Goal: Task Accomplishment & Management: Manage account settings

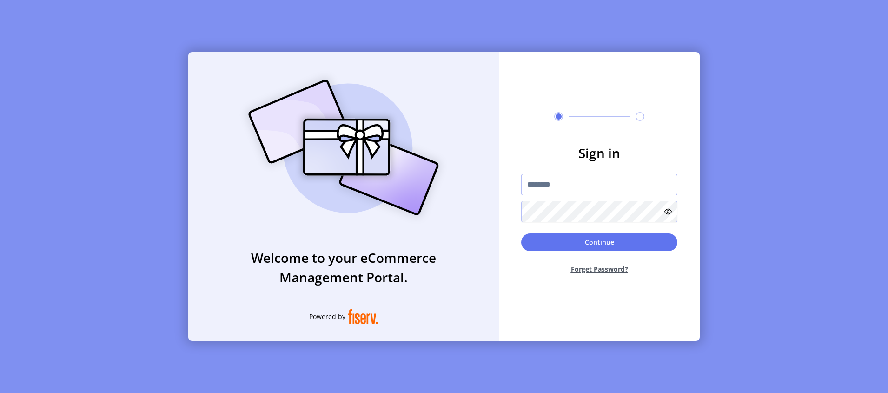
click at [571, 188] on input "text" at bounding box center [599, 184] width 156 height 21
type input "**********"
click at [562, 239] on button "Continue" at bounding box center [599, 242] width 156 height 18
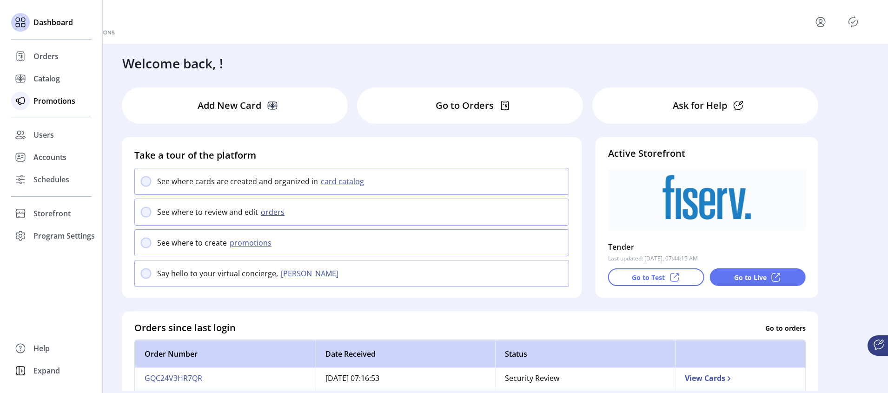
click at [43, 90] on div "Promotions" at bounding box center [51, 101] width 80 height 22
click at [46, 81] on span "Catalog" at bounding box center [46, 78] width 26 height 11
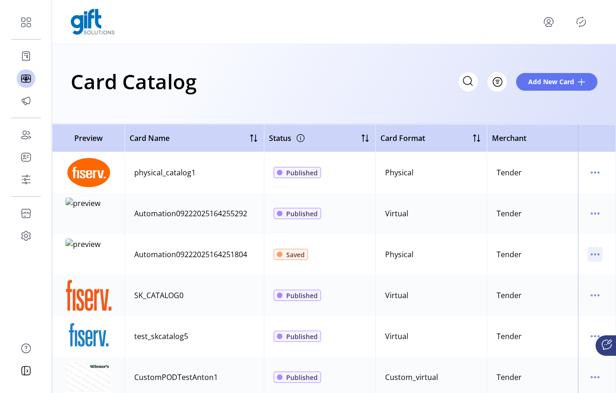
click at [598, 255] on icon "menu" at bounding box center [598, 254] width 1 height 1
click at [547, 286] on span "Edit Details" at bounding box center [551, 287] width 77 height 7
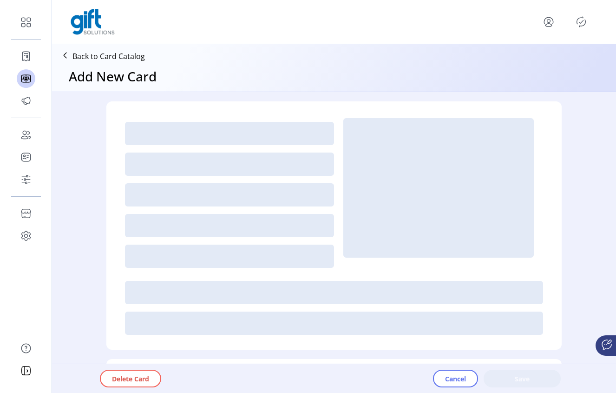
type textarea "**********"
type input "*"
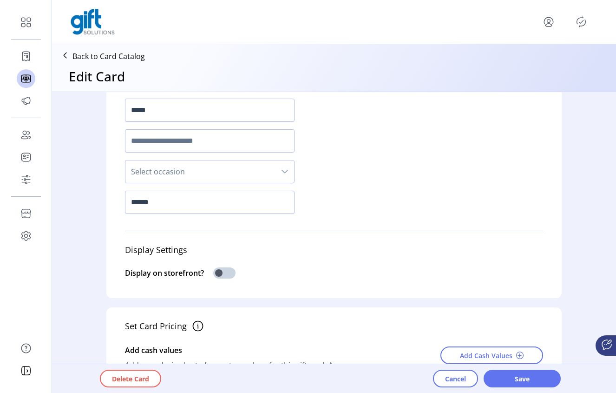
scroll to position [103, 0]
click at [219, 273] on span at bounding box center [224, 271] width 22 height 11
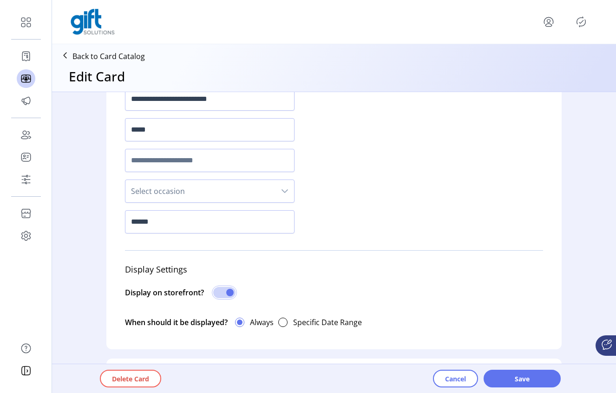
scroll to position [0, 0]
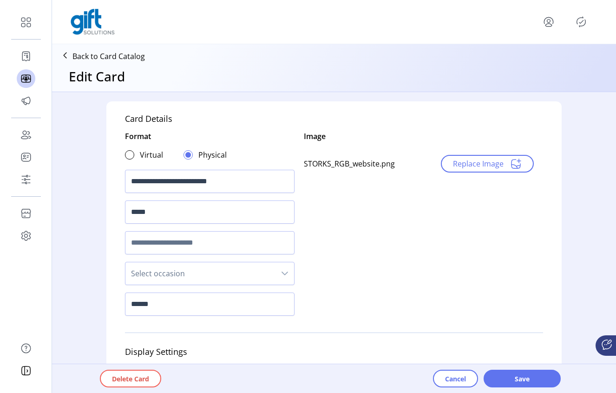
click at [517, 379] on span "Save" at bounding box center [522, 379] width 53 height 10
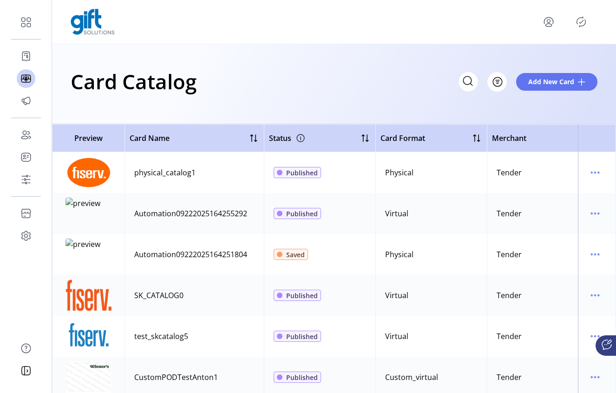
click at [582, 22] on icon "Publisher Panel" at bounding box center [581, 21] width 15 height 15
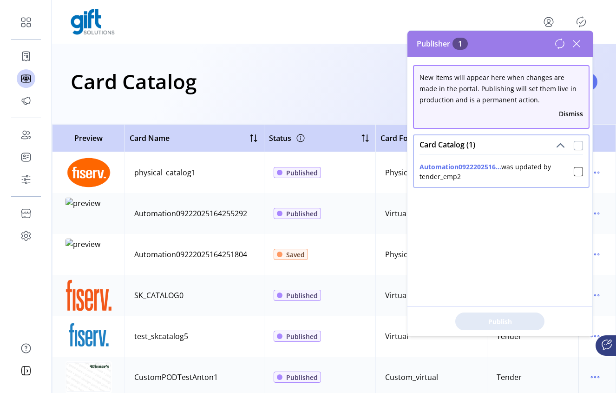
click at [574, 146] on div at bounding box center [578, 145] width 9 height 9
click at [496, 326] on span "Publish 1 Items" at bounding box center [500, 322] width 65 height 10
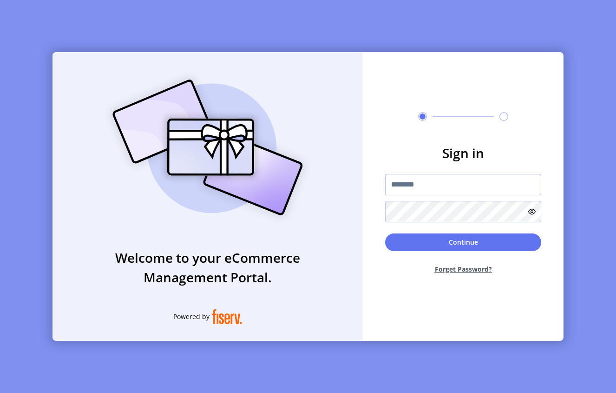
click at [442, 184] on input "text" at bounding box center [463, 184] width 156 height 21
type input "**********"
click at [444, 242] on button "Continue" at bounding box center [463, 242] width 156 height 18
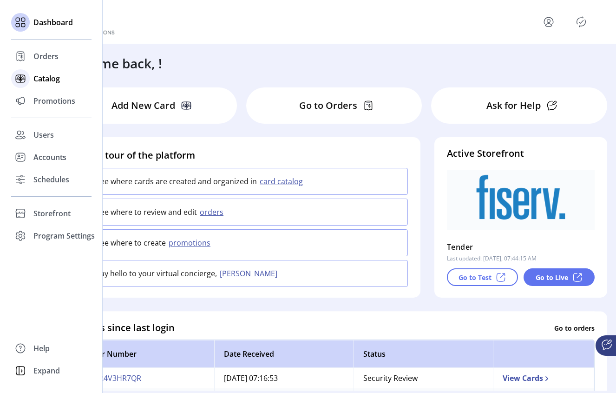
click at [45, 79] on span "Catalog" at bounding box center [46, 78] width 26 height 11
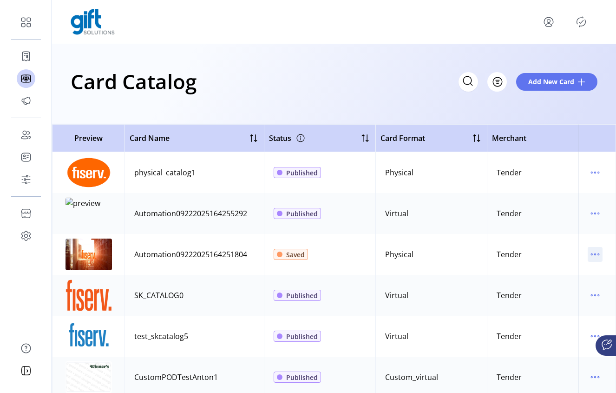
click at [588, 254] on icon "menu" at bounding box center [595, 254] width 15 height 15
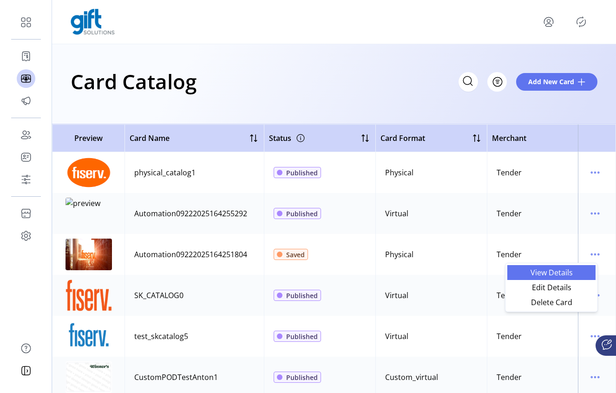
click at [526, 273] on span "View Details" at bounding box center [551, 272] width 77 height 7
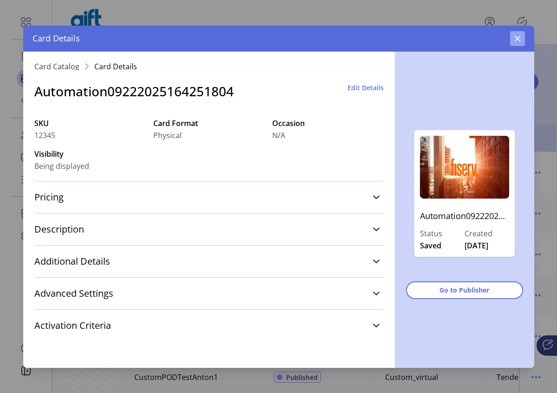
click at [517, 39] on icon "button" at bounding box center [518, 38] width 6 height 6
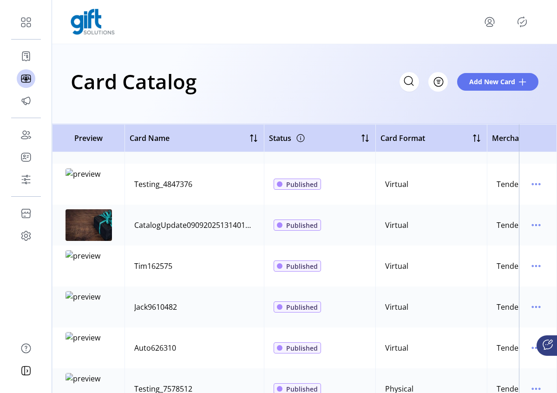
scroll to position [1487, 0]
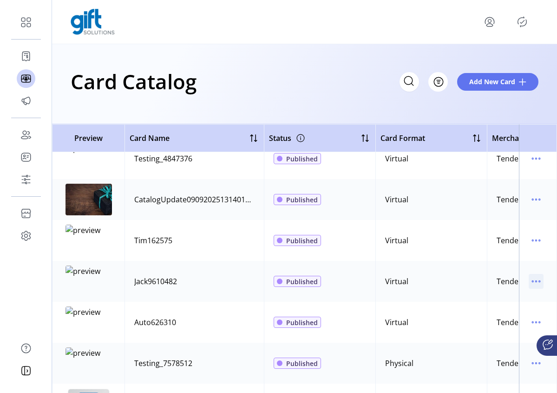
click at [536, 284] on icon "menu" at bounding box center [536, 281] width 15 height 15
click at [502, 300] on span "View Details" at bounding box center [492, 299] width 77 height 7
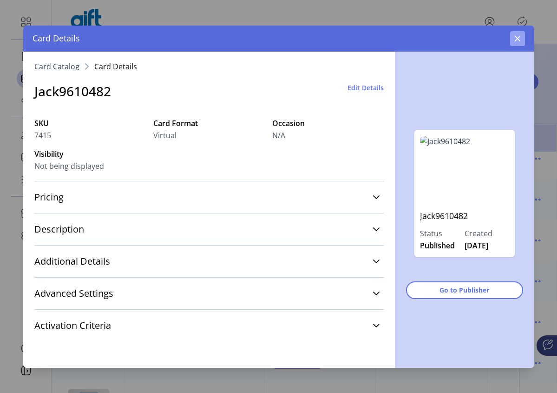
click at [512, 38] on button "button" at bounding box center [517, 38] width 15 height 15
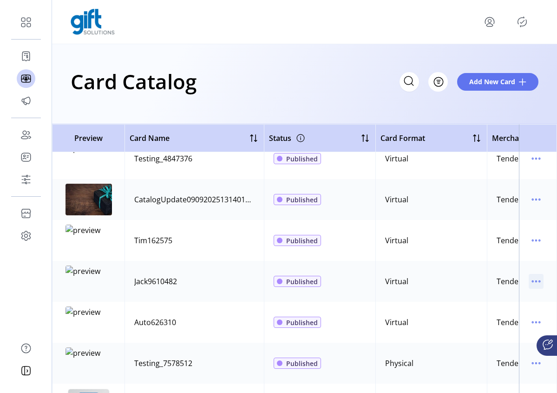
click at [532, 283] on icon "menu" at bounding box center [536, 281] width 15 height 15
click at [532, 242] on icon "menu" at bounding box center [536, 240] width 15 height 15
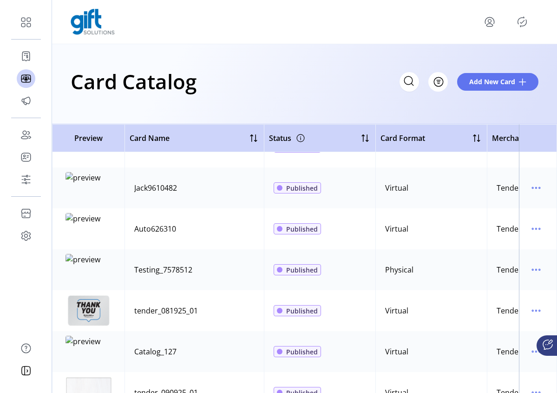
scroll to position [1581, 0]
click at [536, 311] on icon "menu" at bounding box center [536, 310] width 15 height 15
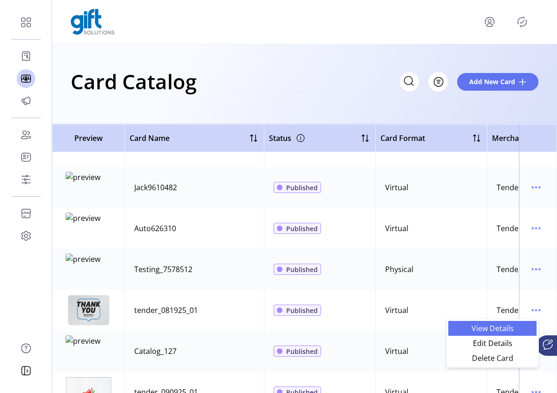
click at [494, 327] on span "View Details" at bounding box center [492, 327] width 77 height 7
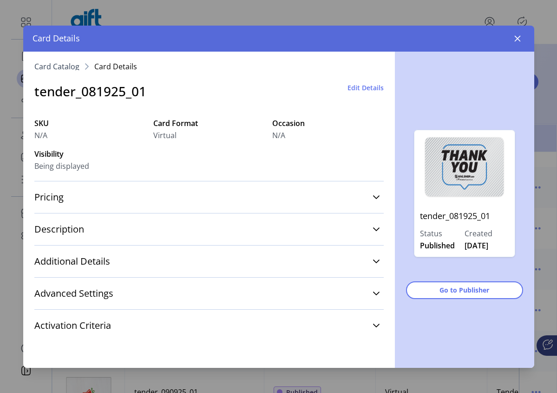
click at [364, 89] on span "Edit Details" at bounding box center [366, 88] width 36 height 10
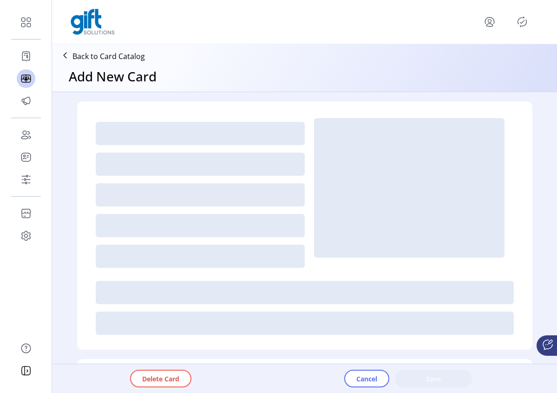
type textarea "**********"
type input "*"
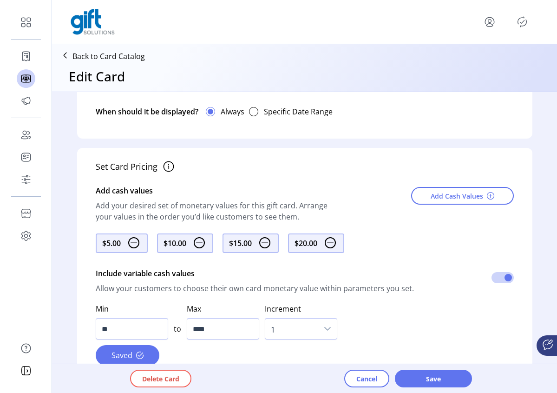
scroll to position [410, 0]
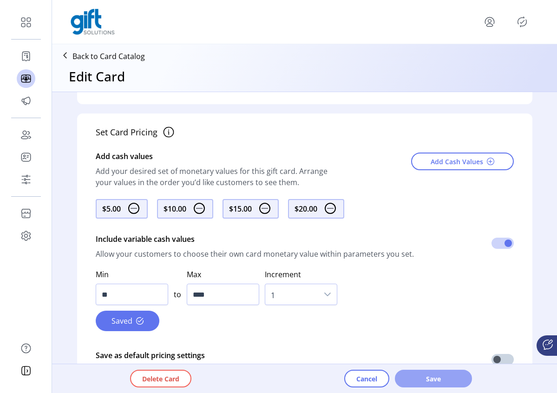
click at [435, 378] on span "Save" at bounding box center [433, 379] width 53 height 10
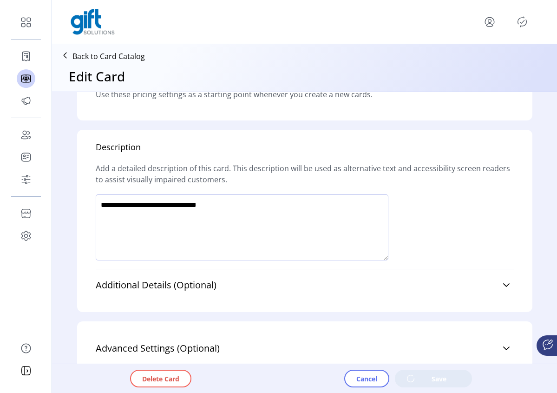
scroll to position [697, 0]
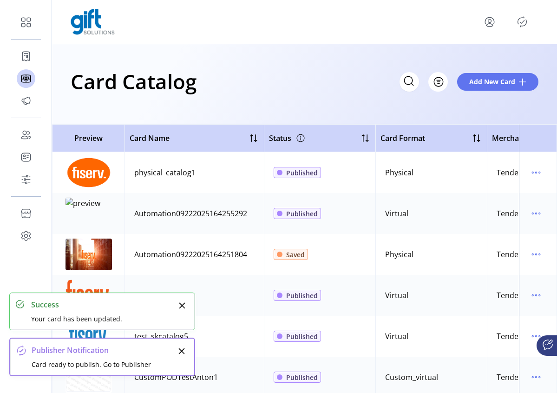
click at [523, 24] on icon "Publisher Panel" at bounding box center [522, 21] width 15 height 15
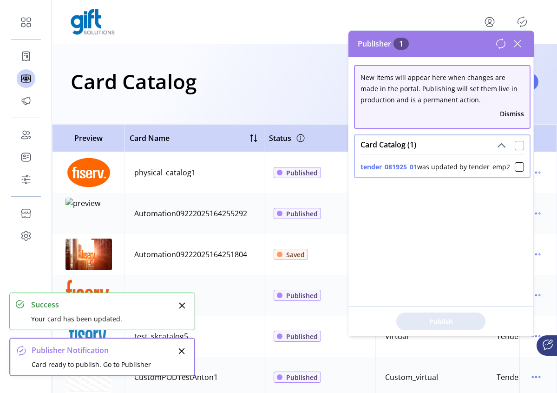
click at [515, 145] on div at bounding box center [519, 145] width 9 height 9
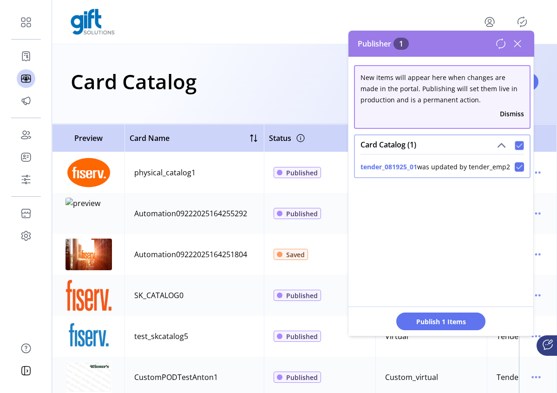
scroll to position [6, 3]
click at [449, 313] on button "Publish 1 Items" at bounding box center [441, 321] width 89 height 18
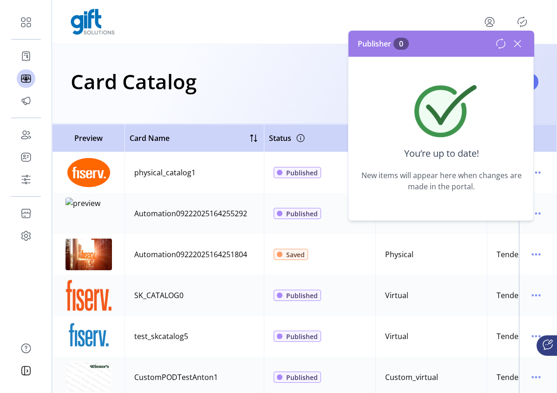
click at [514, 42] on icon at bounding box center [517, 43] width 15 height 15
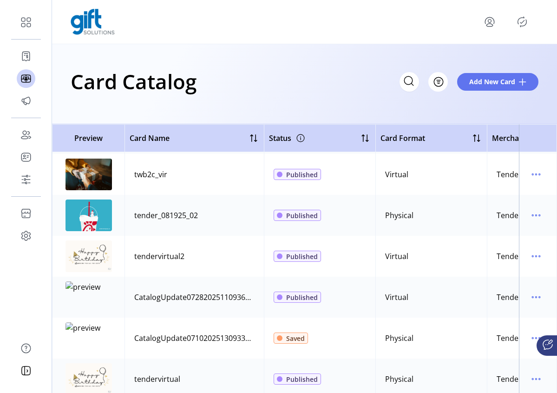
scroll to position [3107, 0]
click at [529, 218] on icon "menu" at bounding box center [536, 215] width 15 height 15
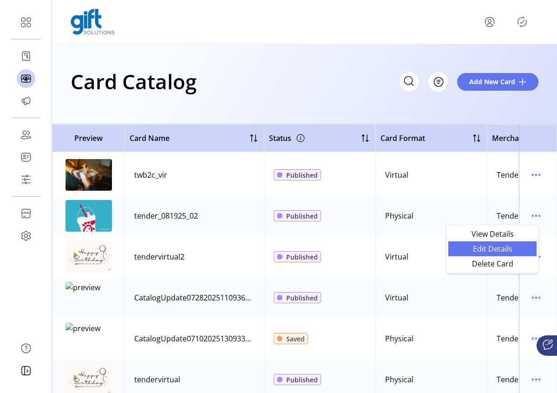
click at [493, 251] on span "Edit Details" at bounding box center [492, 248] width 77 height 7
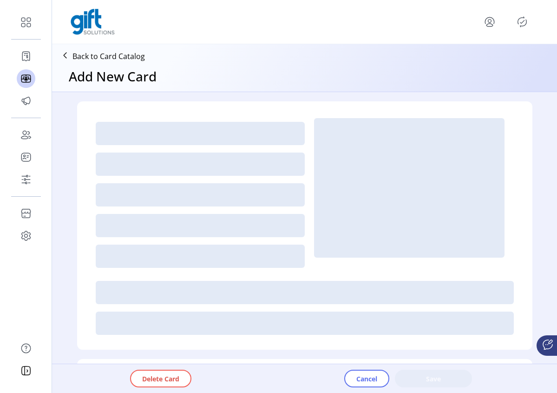
type textarea "**********"
type input "*"
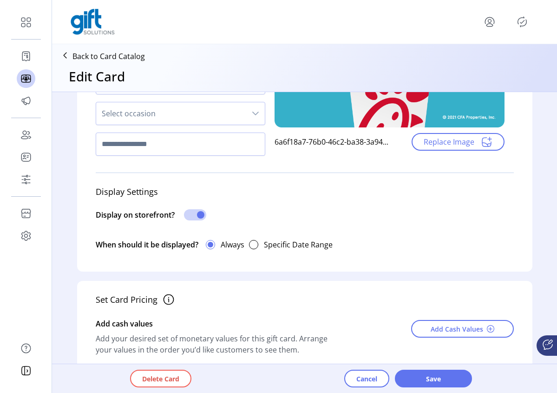
scroll to position [614, 0]
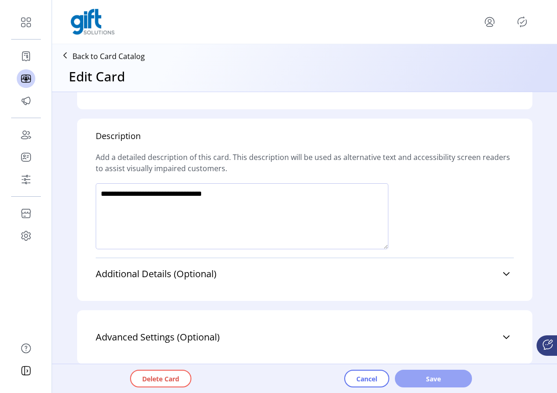
click at [440, 376] on span "Save" at bounding box center [433, 379] width 53 height 10
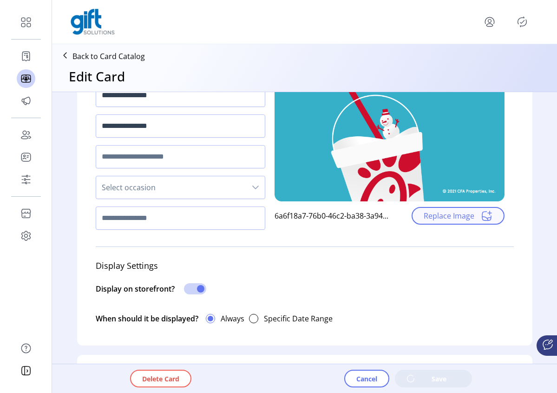
scroll to position [45, 0]
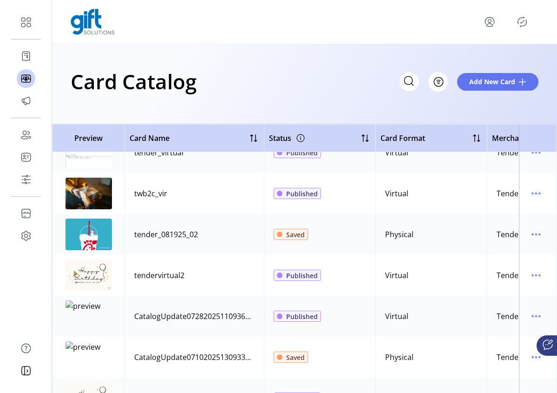
scroll to position [3067, 0]
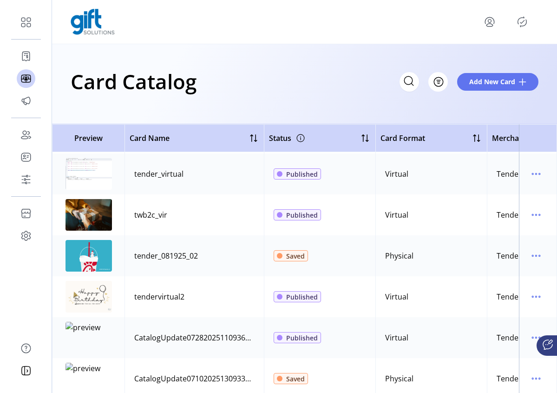
click at [522, 23] on icon "Publisher Panel" at bounding box center [523, 21] width 4 height 3
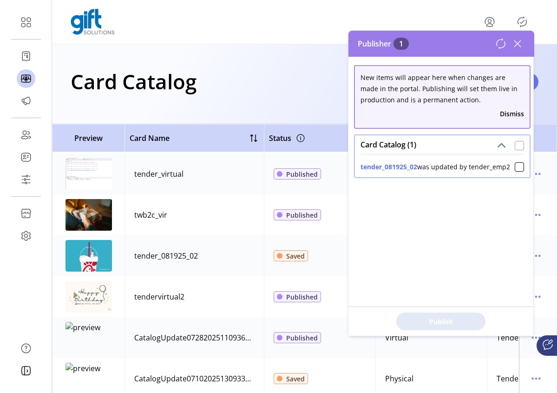
click at [516, 148] on div at bounding box center [519, 145] width 9 height 9
click at [441, 326] on button "Publish 1 Items" at bounding box center [441, 321] width 89 height 18
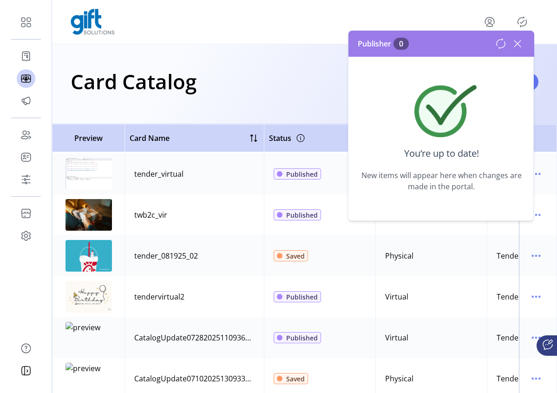
click at [518, 43] on icon at bounding box center [517, 43] width 15 height 15
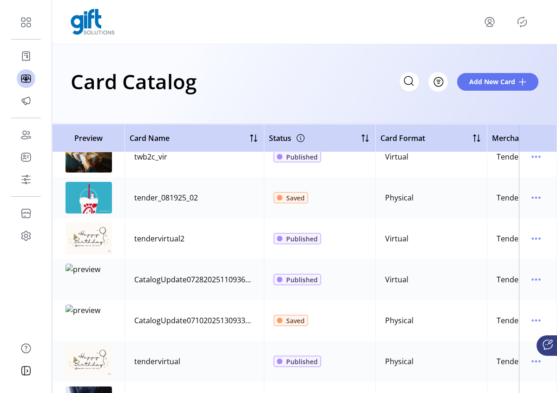
scroll to position [3123, 0]
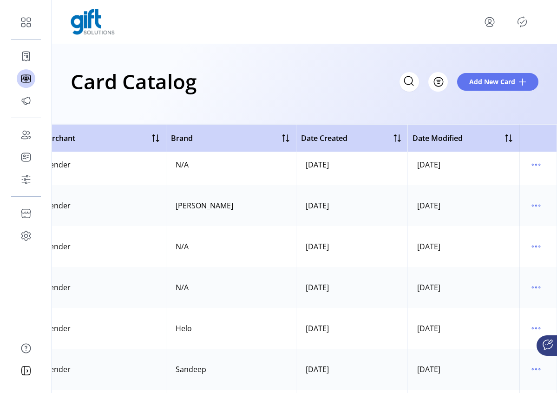
scroll to position [3035, 0]
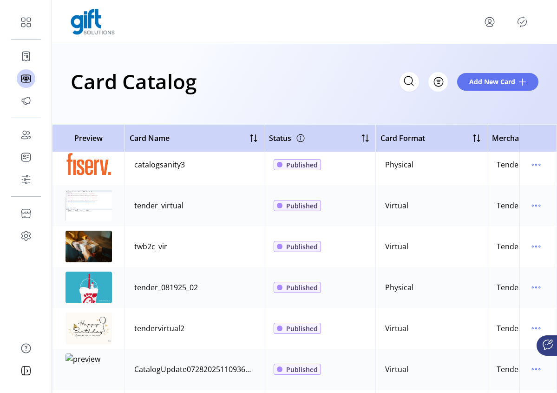
click at [533, 21] on div at bounding box center [511, 21] width 56 height 15
click at [522, 23] on icon "Publisher Panel" at bounding box center [522, 21] width 15 height 15
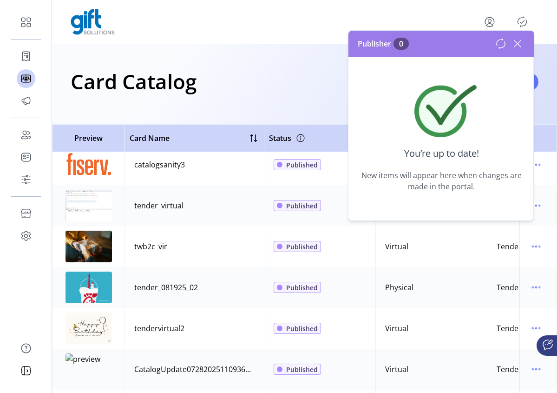
click at [519, 45] on icon at bounding box center [518, 43] width 7 height 7
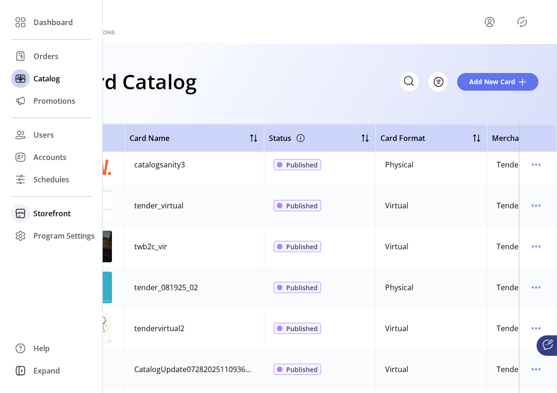
click at [27, 215] on icon at bounding box center [20, 213] width 15 height 15
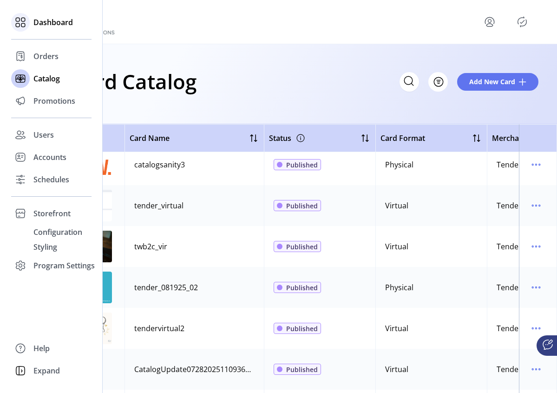
click at [49, 19] on span "Dashboard" at bounding box center [53, 22] width 40 height 11
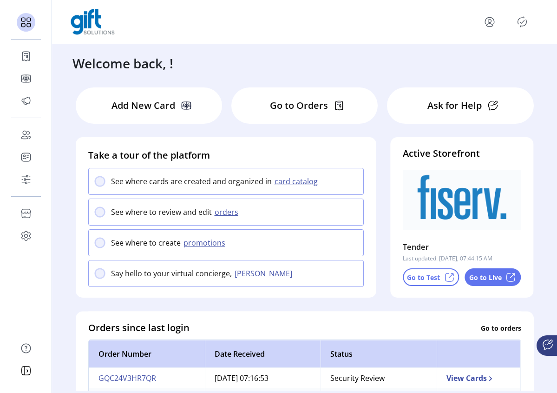
click at [506, 278] on icon at bounding box center [511, 276] width 11 height 11
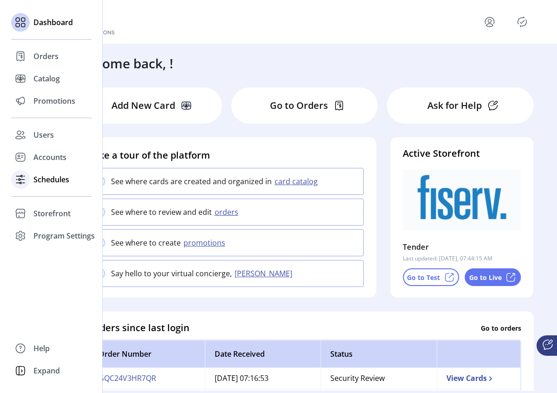
click at [46, 177] on span "Schedules" at bounding box center [51, 179] width 36 height 11
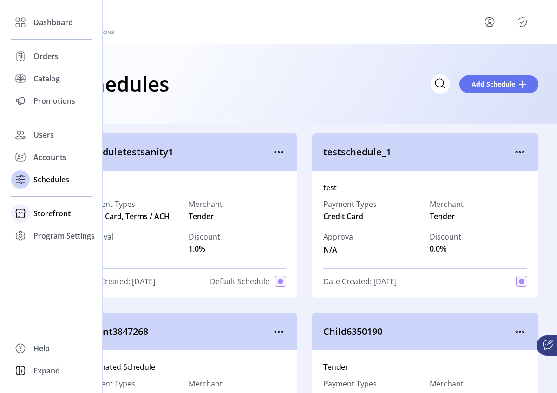
click at [44, 214] on span "Storefront" at bounding box center [51, 213] width 37 height 11
click at [53, 242] on span "Styling" at bounding box center [45, 246] width 24 height 11
click at [49, 231] on span "Configuration" at bounding box center [57, 231] width 49 height 11
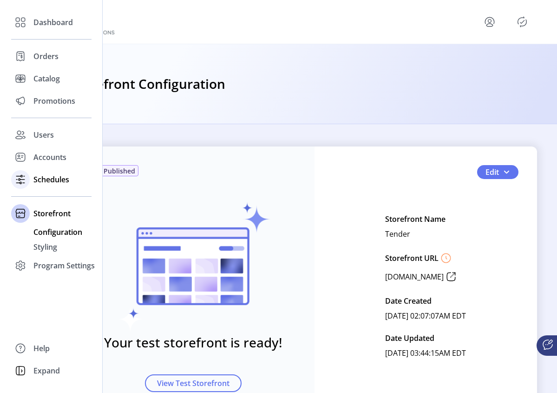
click at [48, 185] on div "Schedules" at bounding box center [51, 179] width 80 height 22
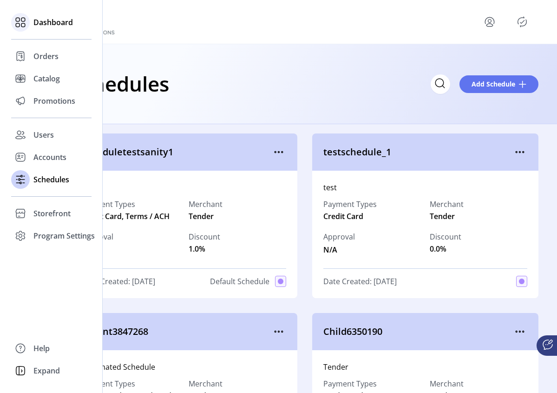
click at [45, 23] on span "Dashboard" at bounding box center [53, 22] width 40 height 11
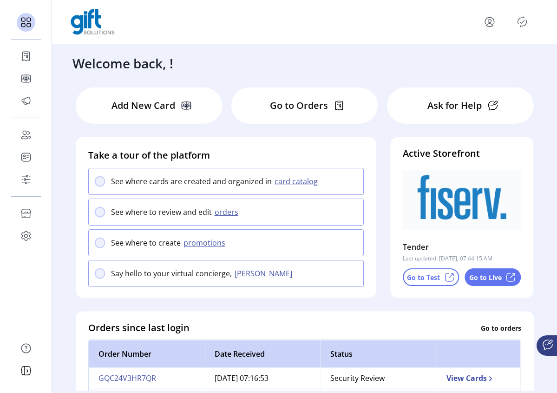
click at [486, 281] on p "Go to Live" at bounding box center [486, 277] width 33 height 10
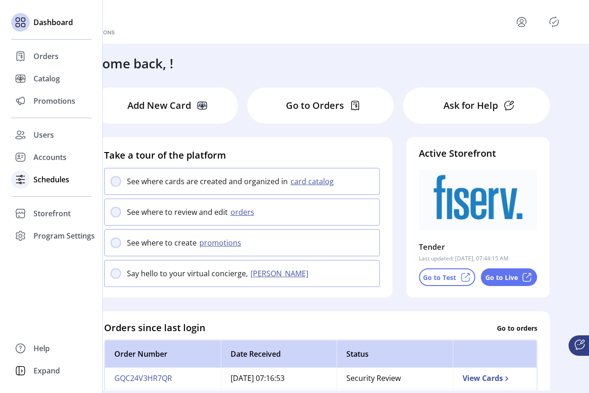
click at [44, 179] on span "Schedules" at bounding box center [51, 179] width 36 height 11
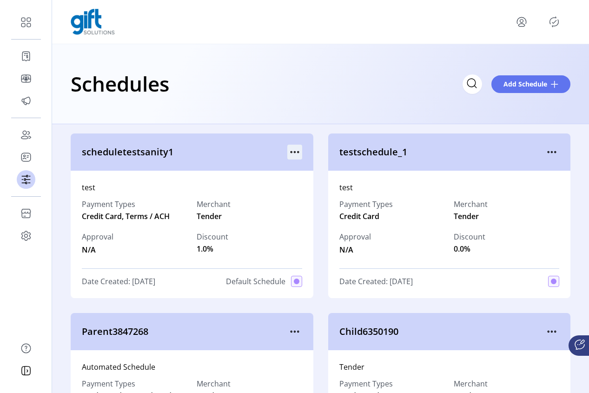
click at [296, 149] on icon "menu" at bounding box center [294, 152] width 15 height 15
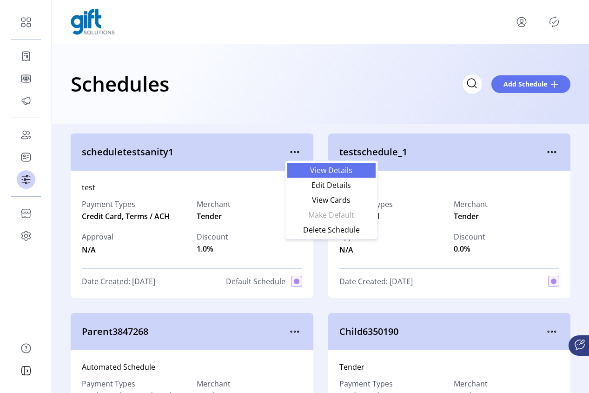
click at [340, 172] on span "View Details" at bounding box center [331, 169] width 77 height 7
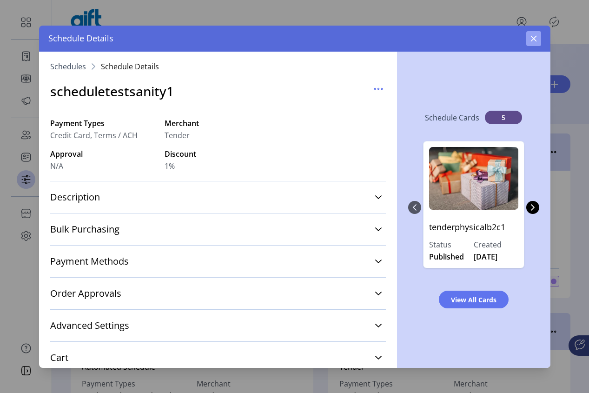
click at [537, 40] on button "button" at bounding box center [533, 38] width 15 height 15
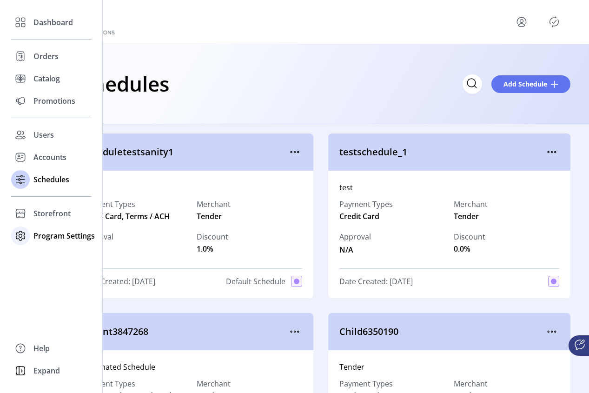
click at [35, 235] on span "Program Settings" at bounding box center [63, 235] width 61 height 11
click at [51, 215] on span "Storefront" at bounding box center [51, 213] width 37 height 11
click at [50, 228] on span "Configuration" at bounding box center [57, 231] width 49 height 11
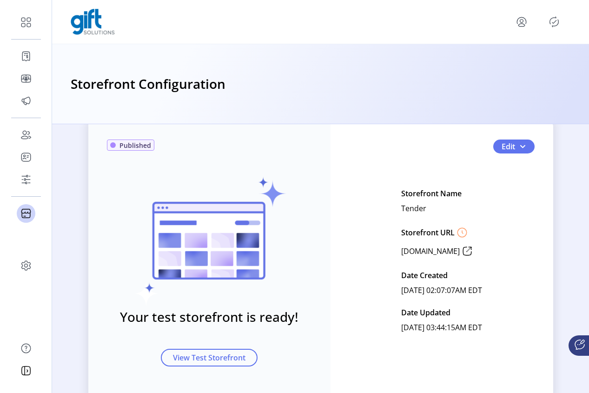
scroll to position [27, 0]
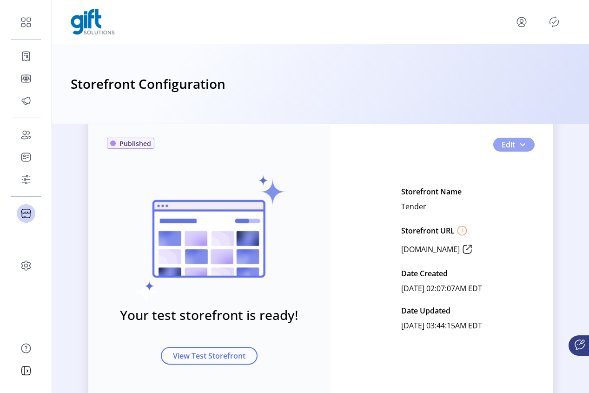
click at [520, 144] on span "button" at bounding box center [522, 144] width 7 height 7
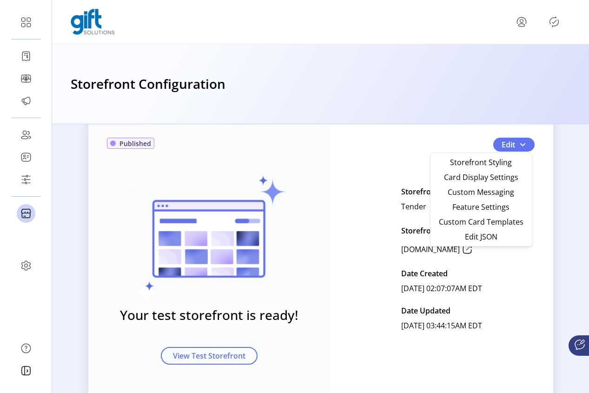
click at [477, 238] on span "Edit JSON" at bounding box center [481, 236] width 86 height 7
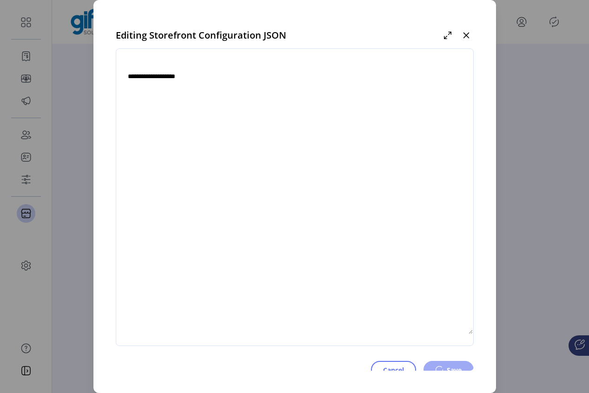
type textarea "**********"
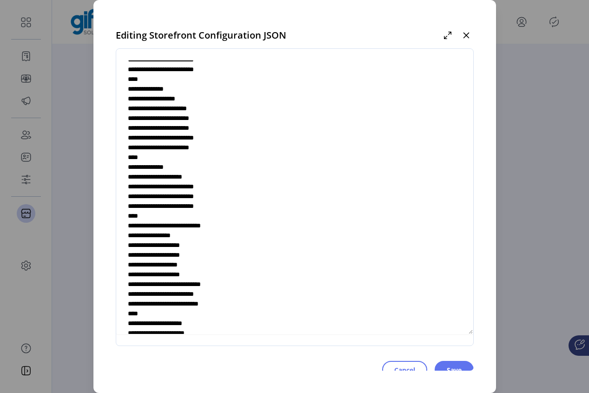
scroll to position [3012, 0]
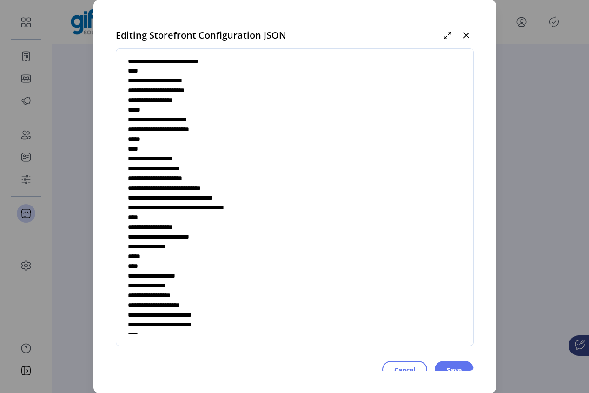
click at [465, 301] on textarea at bounding box center [294, 197] width 357 height 274
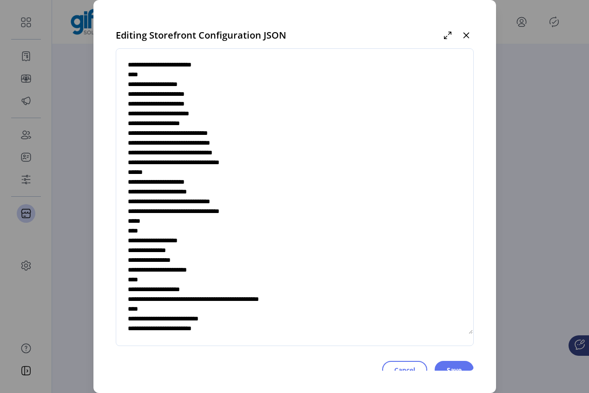
scroll to position [3322, 0]
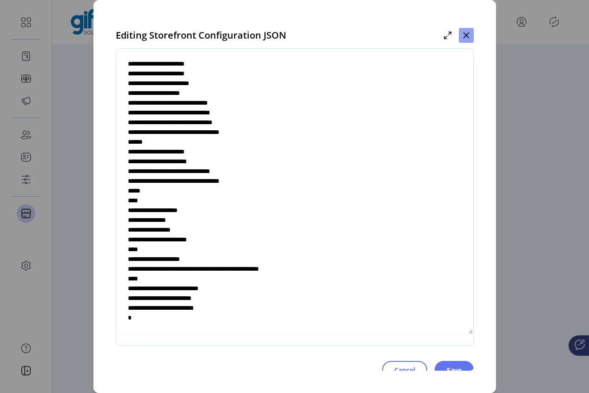
click at [468, 35] on icon "button" at bounding box center [466, 36] width 6 height 6
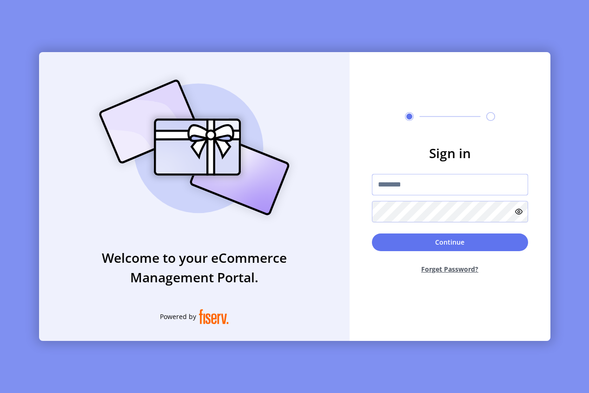
click at [431, 187] on input "text" at bounding box center [450, 184] width 156 height 21
type input "**********"
click at [451, 245] on button "Continue" at bounding box center [450, 242] width 156 height 18
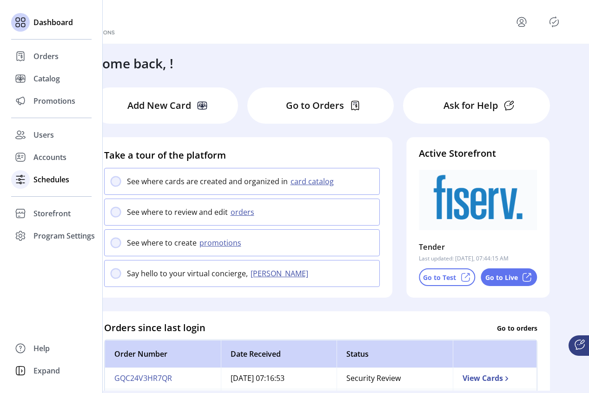
click at [40, 176] on span "Schedules" at bounding box center [51, 179] width 36 height 11
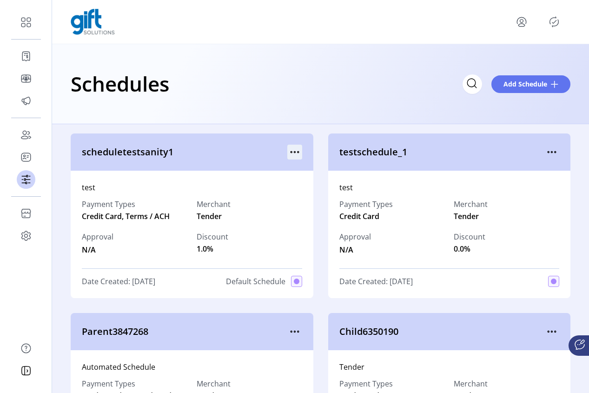
click at [287, 153] on icon "menu" at bounding box center [294, 152] width 15 height 15
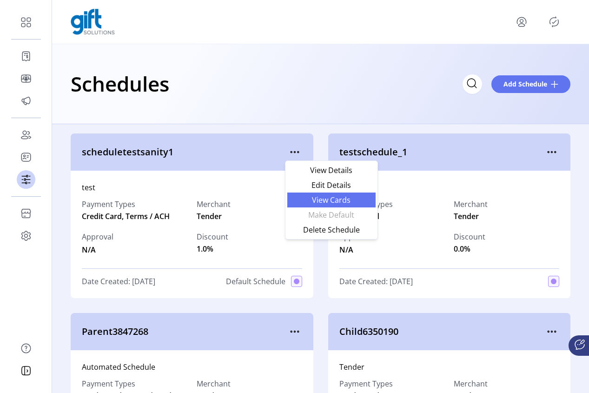
click at [336, 200] on span "View Cards" at bounding box center [331, 199] width 77 height 7
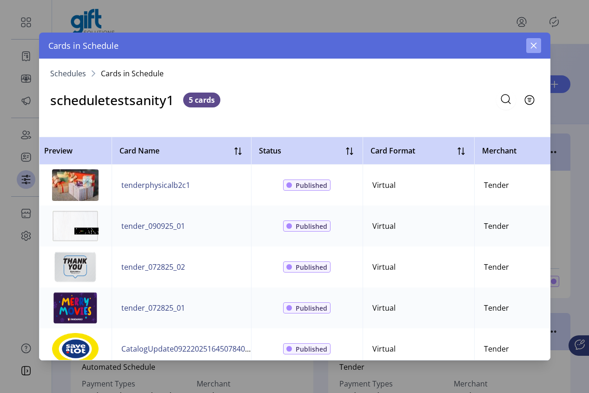
click at [539, 46] on button "button" at bounding box center [533, 45] width 15 height 15
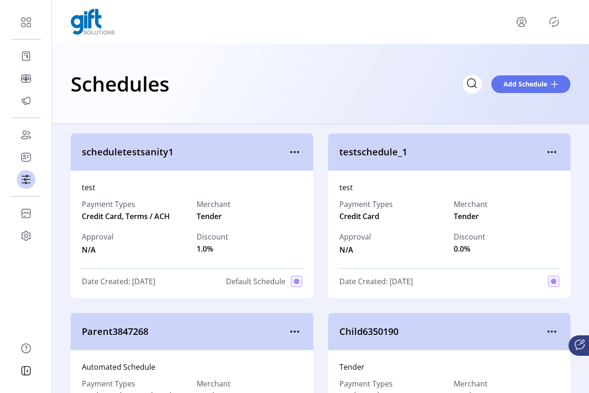
click at [288, 160] on div "scheduletestsanity1" at bounding box center [192, 151] width 243 height 37
click at [298, 152] on icon "menu" at bounding box center [294, 152] width 15 height 15
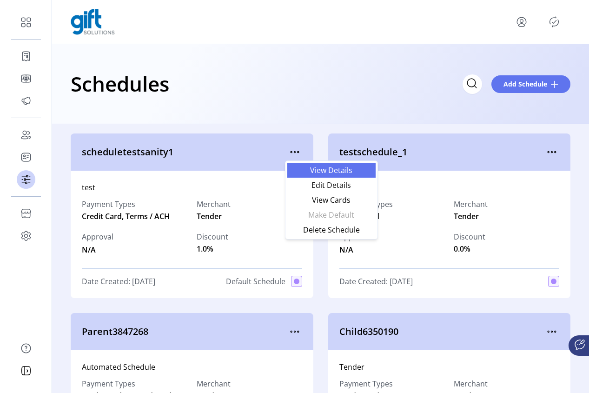
click at [340, 170] on span "View Details" at bounding box center [331, 169] width 77 height 7
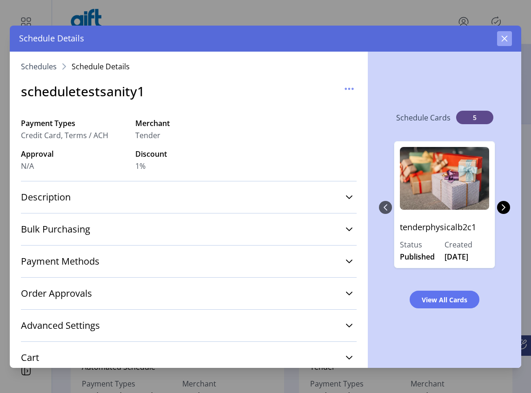
click at [503, 37] on icon "button" at bounding box center [505, 38] width 6 height 6
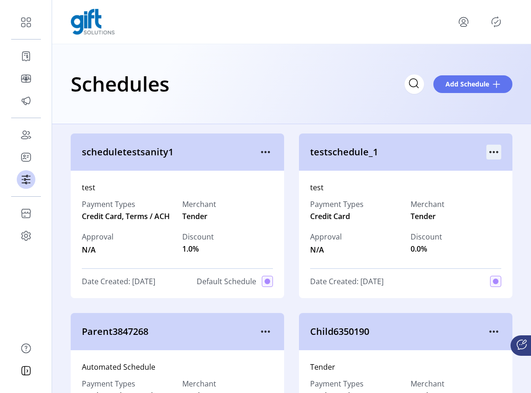
click at [496, 152] on icon "menu" at bounding box center [496, 152] width 1 height 1
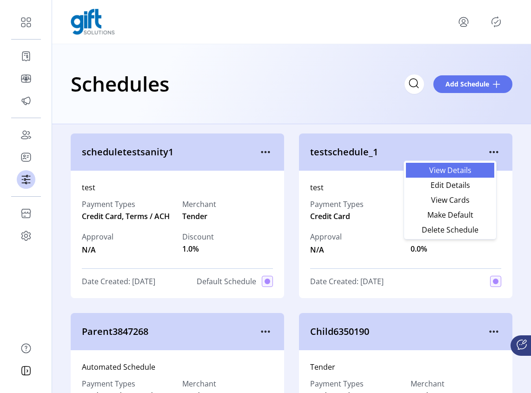
click at [456, 174] on span "View Details" at bounding box center [449, 169] width 77 height 7
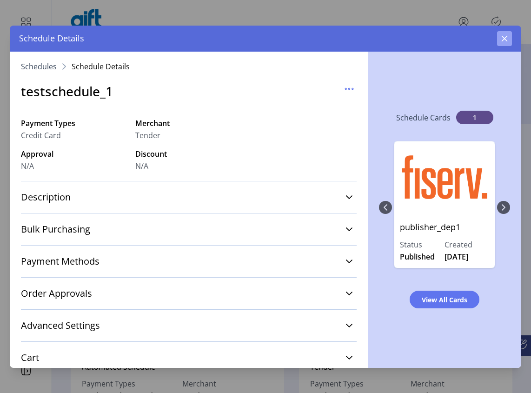
click at [501, 37] on icon "button" at bounding box center [504, 38] width 7 height 7
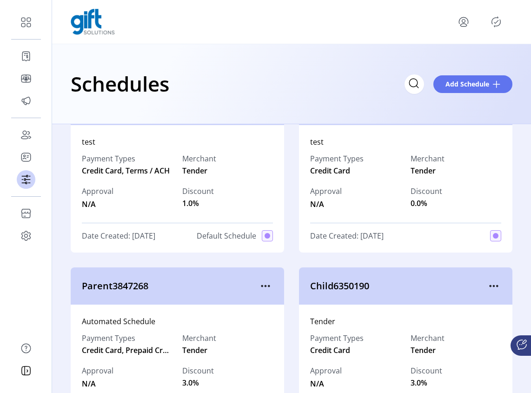
scroll to position [120, 0]
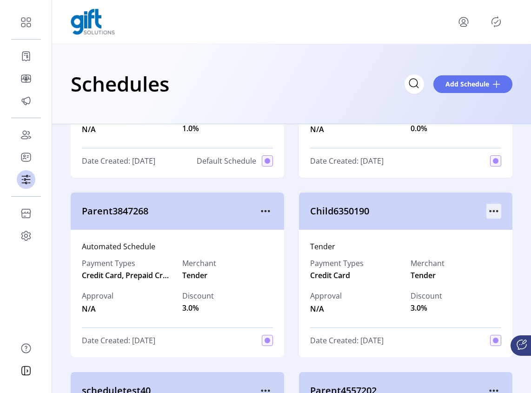
click at [489, 212] on icon "menu" at bounding box center [489, 211] width 1 height 1
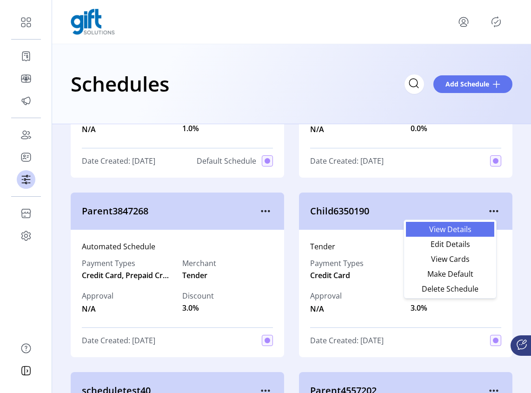
click at [458, 231] on span "View Details" at bounding box center [449, 228] width 77 height 7
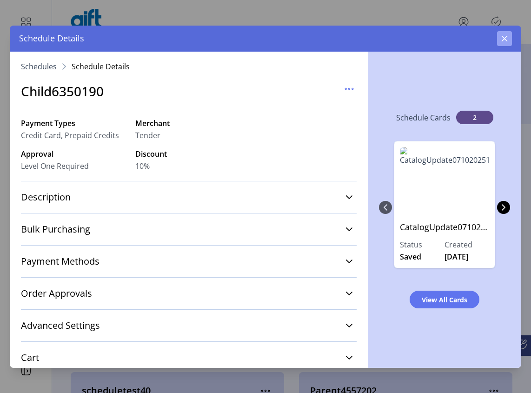
click at [500, 41] on button "button" at bounding box center [504, 38] width 15 height 15
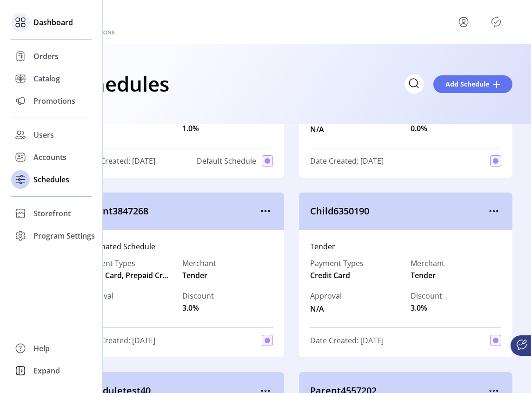
click at [30, 25] on div "Dashboard" at bounding box center [51, 22] width 80 height 22
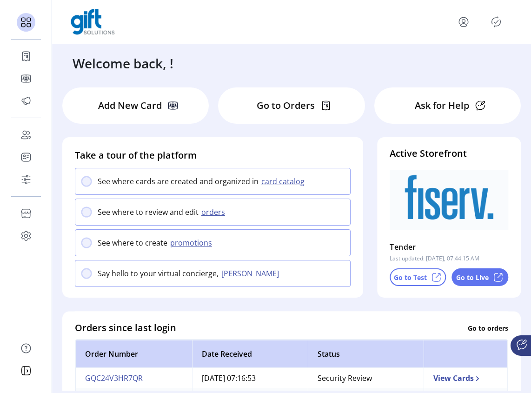
click at [418, 278] on p "Go to Test" at bounding box center [410, 277] width 33 height 10
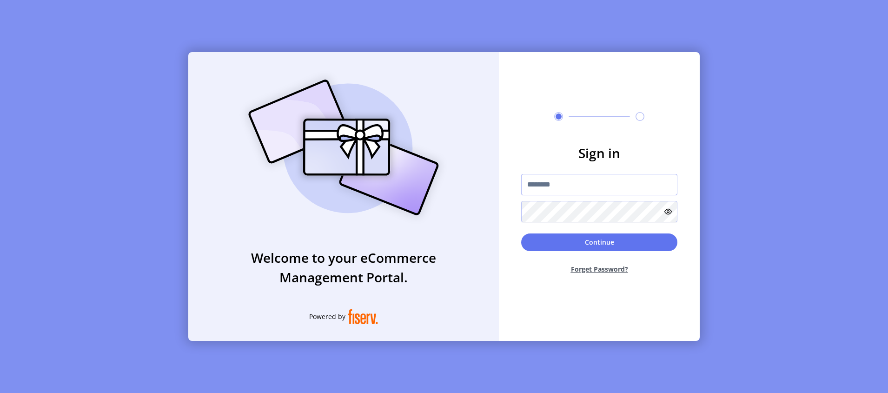
click at [573, 190] on input "text" at bounding box center [599, 184] width 156 height 21
type input "**********"
click at [569, 244] on button "Continue" at bounding box center [599, 242] width 156 height 18
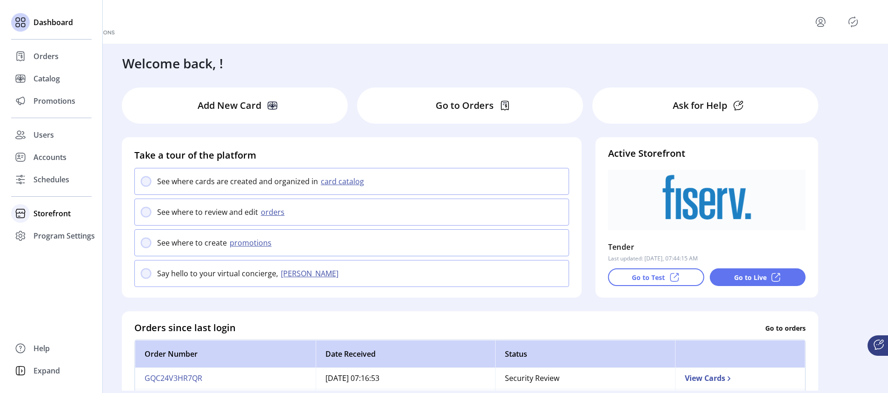
click at [50, 210] on span "Storefront" at bounding box center [51, 213] width 37 height 11
click at [44, 181] on span "Schedules" at bounding box center [51, 179] width 36 height 11
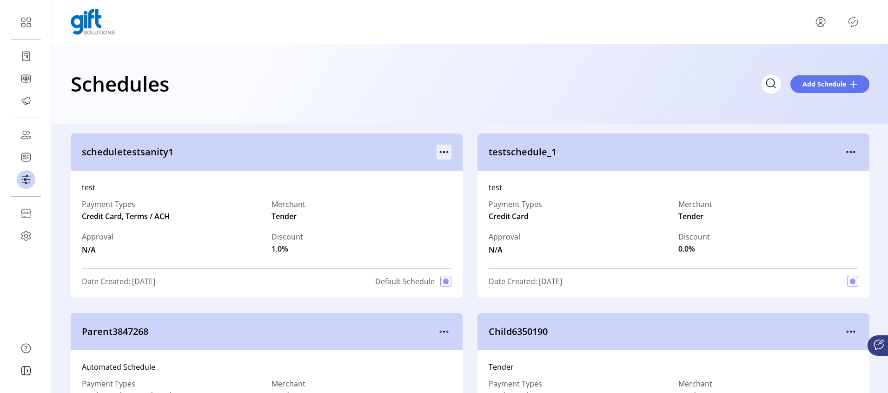
click at [440, 152] on icon "menu" at bounding box center [443, 152] width 15 height 15
click at [306, 113] on div "Schedules Add Schedule" at bounding box center [470, 84] width 836 height 80
click at [851, 21] on icon "Publisher Panel" at bounding box center [853, 21] width 15 height 15
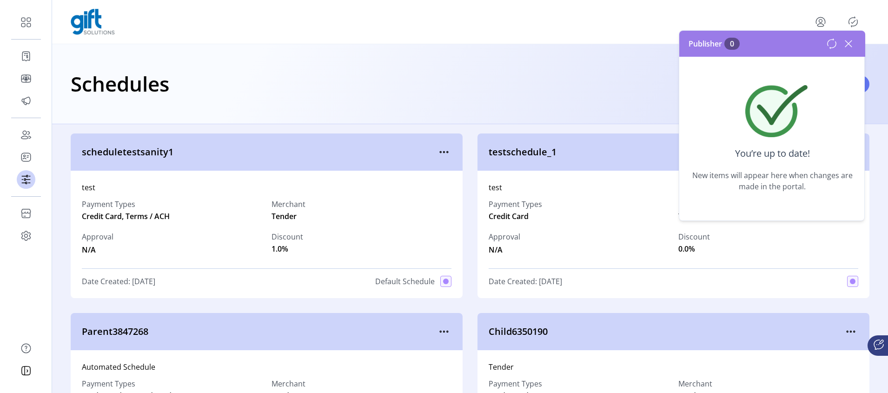
click at [846, 46] on icon at bounding box center [848, 43] width 7 height 7
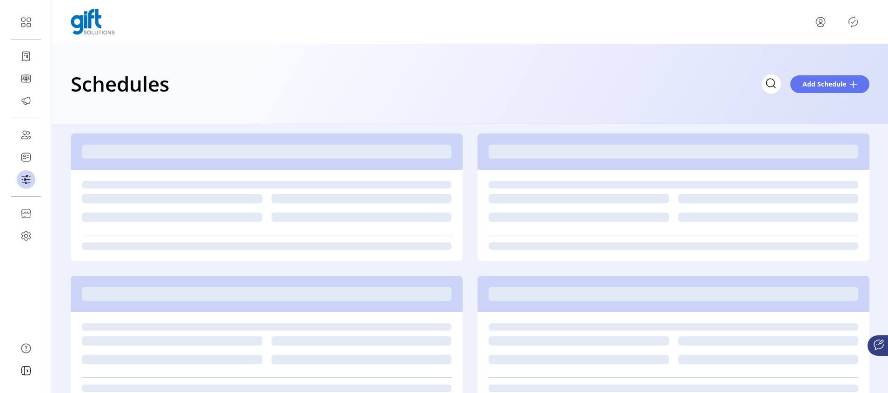
click at [854, 22] on div "Publisher Panel" at bounding box center [853, 21] width 15 height 15
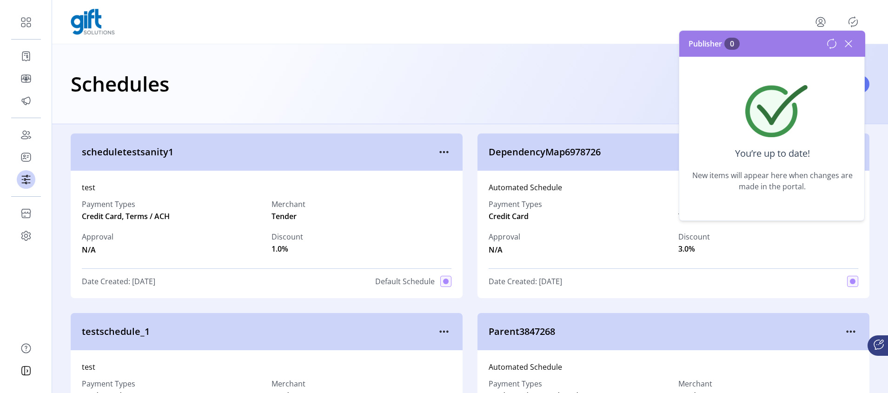
click at [854, 43] on icon at bounding box center [848, 43] width 15 height 15
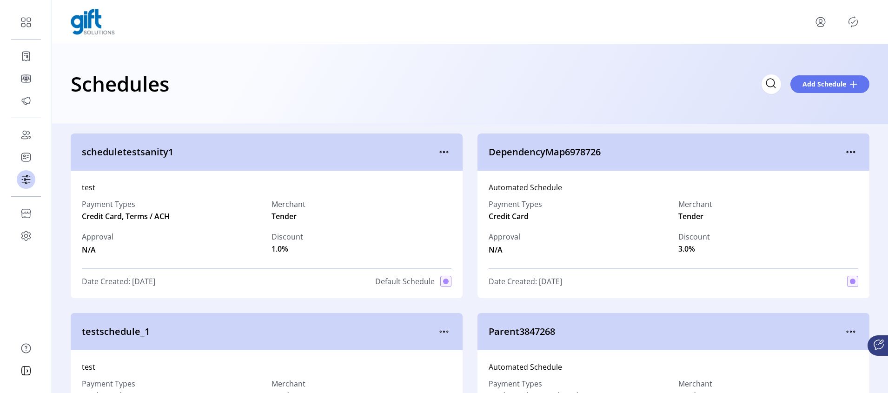
click at [304, 106] on div "Schedules Add Schedule" at bounding box center [470, 84] width 836 height 80
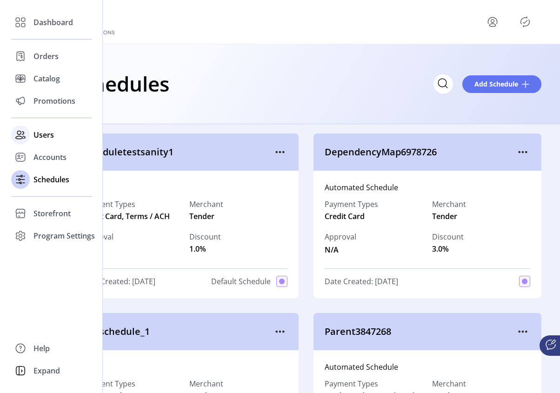
click at [42, 136] on span "Users" at bounding box center [43, 134] width 20 height 11
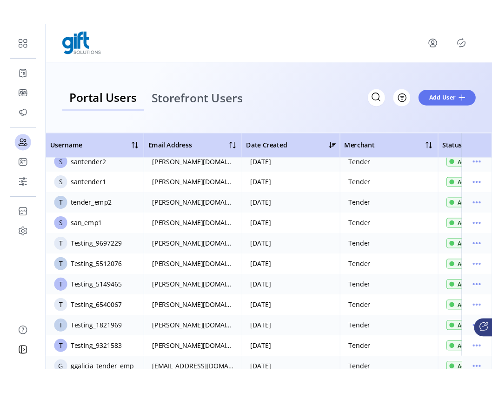
scroll to position [508, 0]
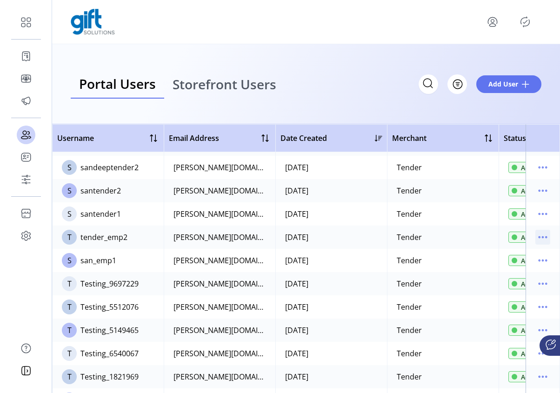
click at [545, 237] on icon "menu" at bounding box center [545, 237] width 1 height 1
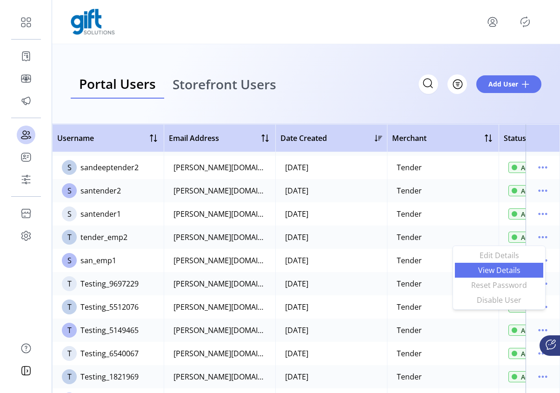
click at [509, 267] on span "View Details" at bounding box center [498, 269] width 77 height 7
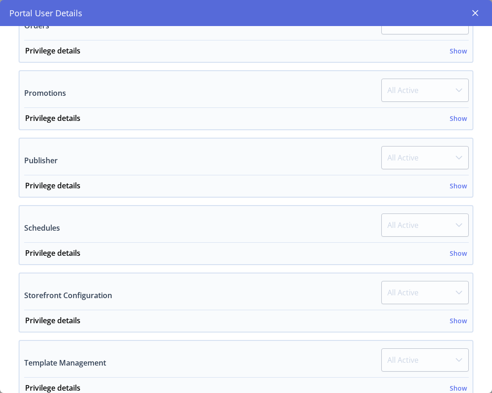
scroll to position [441, 0]
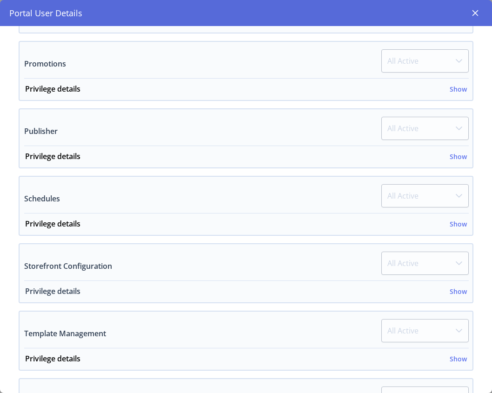
click at [451, 291] on h6 "Show" at bounding box center [458, 291] width 17 height 10
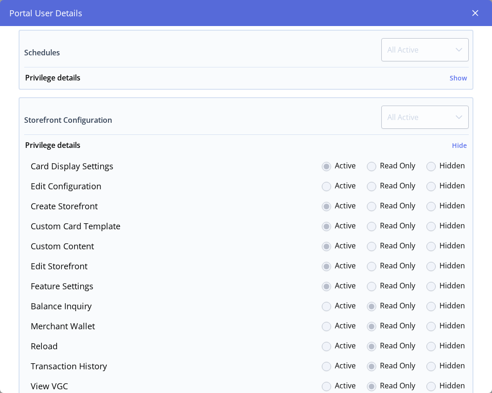
scroll to position [650, 0]
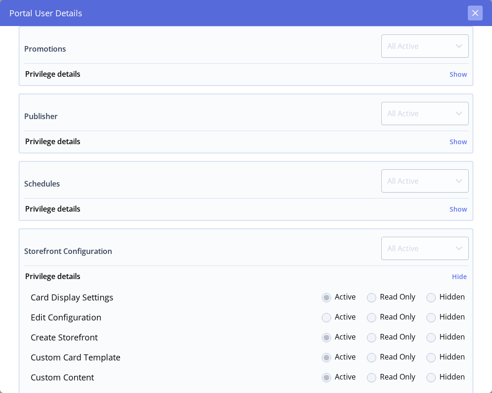
click at [476, 13] on icon "button" at bounding box center [475, 13] width 6 height 6
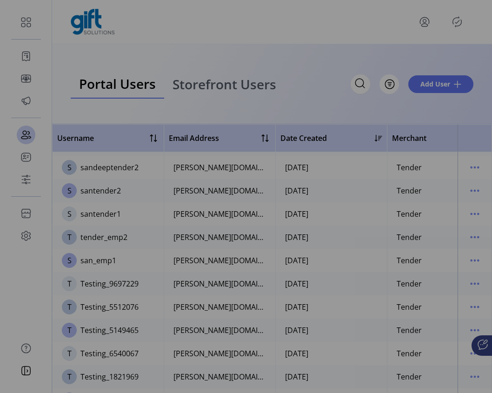
scroll to position [1114, 0]
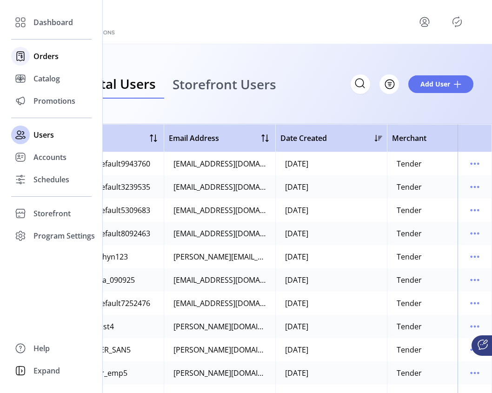
click at [45, 60] on span "Orders" at bounding box center [45, 56] width 25 height 11
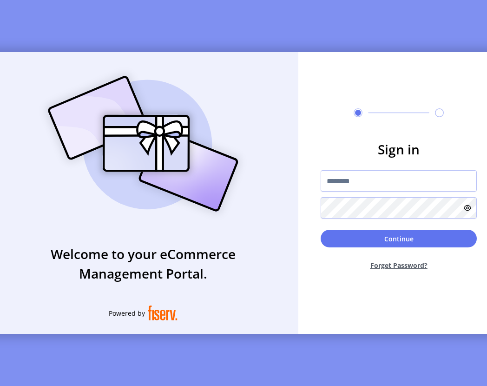
click at [34, 80] on div "Welcome to your eCommerce Management Portal. Powered by" at bounding box center [143, 193] width 311 height 282
click at [363, 186] on input "text" at bounding box center [399, 180] width 156 height 21
type input "**********"
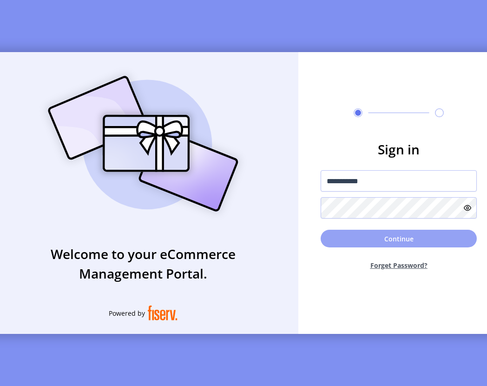
click at [423, 239] on button "Continue" at bounding box center [399, 239] width 156 height 18
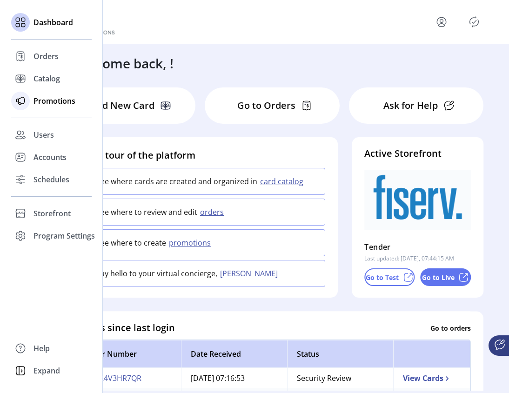
click at [44, 104] on span "Promotions" at bounding box center [54, 100] width 42 height 11
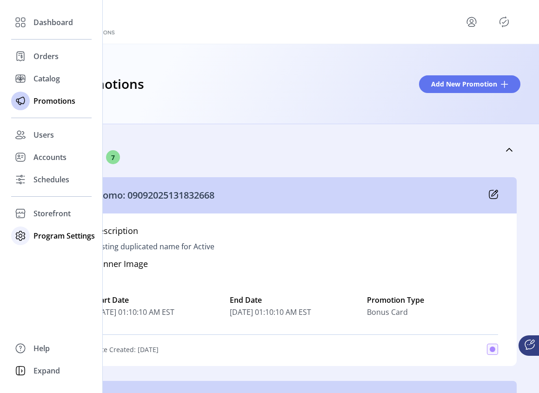
click at [57, 231] on span "Program Settings" at bounding box center [63, 235] width 61 height 11
click at [46, 252] on span "Templates" at bounding box center [51, 254] width 37 height 11
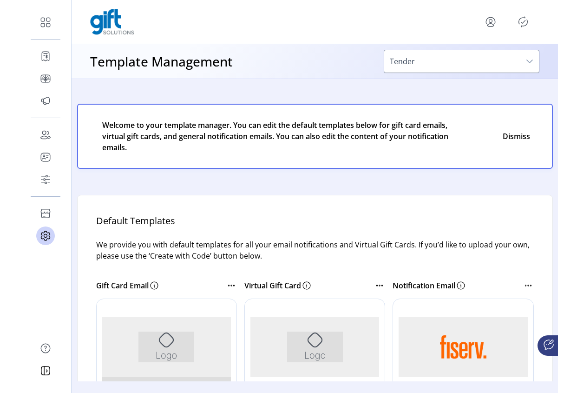
scroll to position [2, 0]
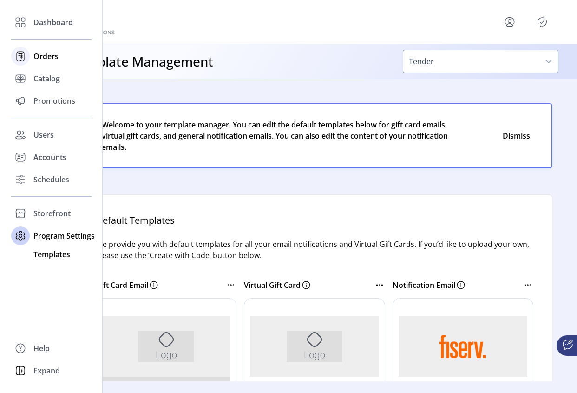
click at [43, 59] on span "Orders" at bounding box center [45, 56] width 25 height 11
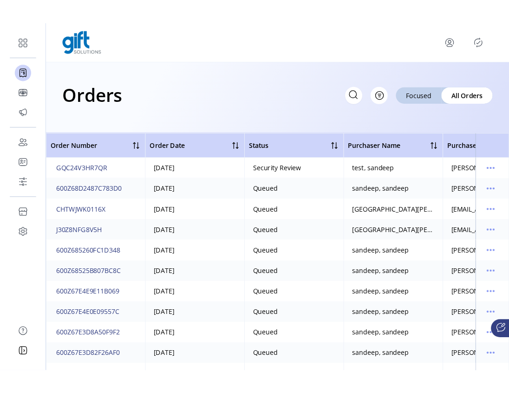
scroll to position [92, 0]
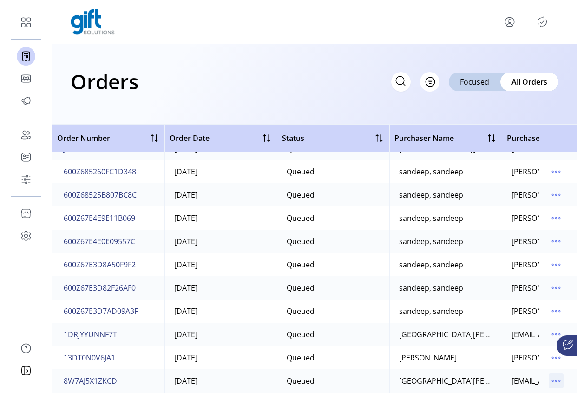
click at [554, 373] on icon "menu" at bounding box center [556, 380] width 15 height 15
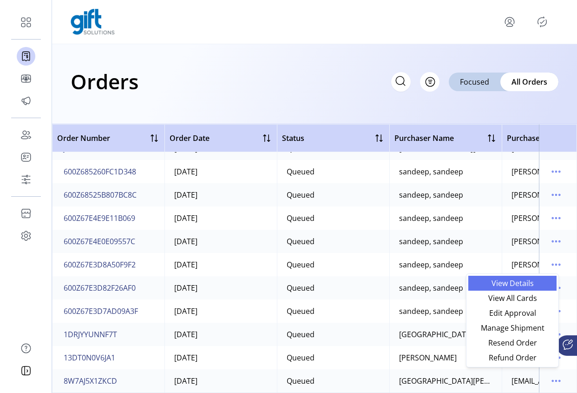
click at [515, 285] on span "View Details" at bounding box center [512, 282] width 77 height 7
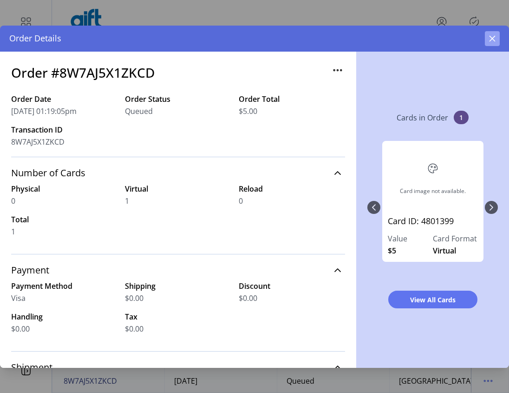
click at [493, 38] on icon "button" at bounding box center [492, 38] width 7 height 7
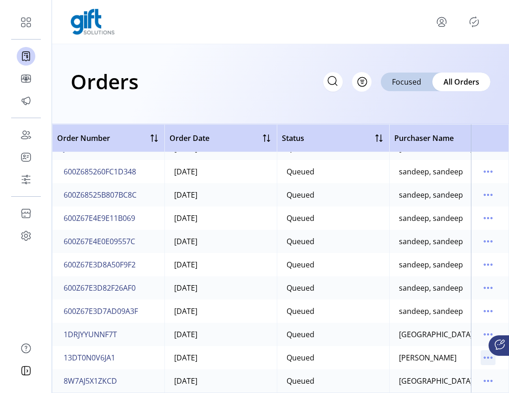
click at [482, 351] on icon "menu" at bounding box center [488, 357] width 15 height 15
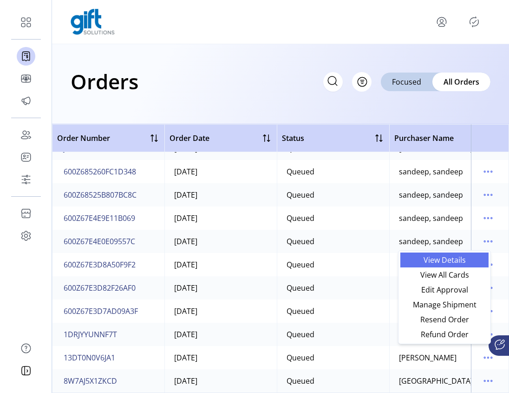
click at [451, 260] on span "View Details" at bounding box center [444, 259] width 77 height 7
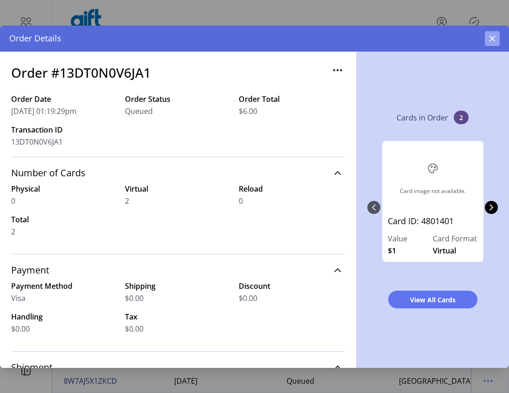
click at [493, 33] on button "button" at bounding box center [492, 38] width 15 height 15
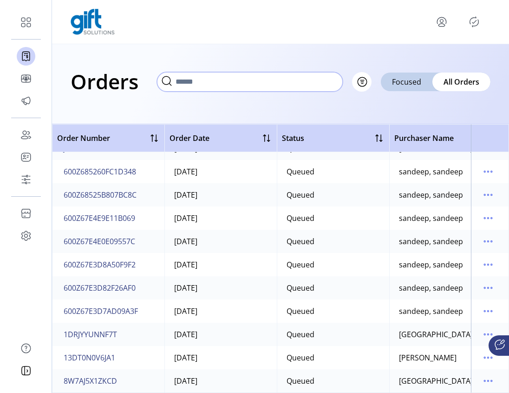
click at [324, 84] on input "text" at bounding box center [250, 82] width 186 height 20
paste input "**********"
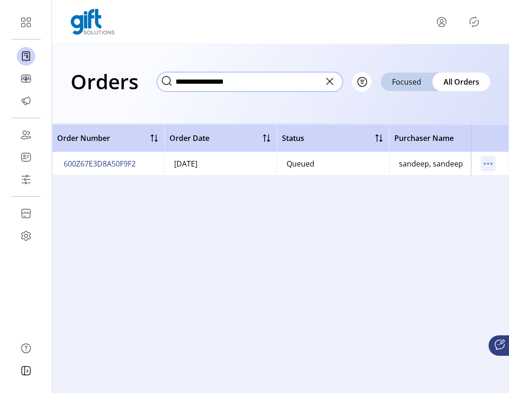
type input "**********"
click at [489, 163] on icon "menu" at bounding box center [488, 163] width 1 height 1
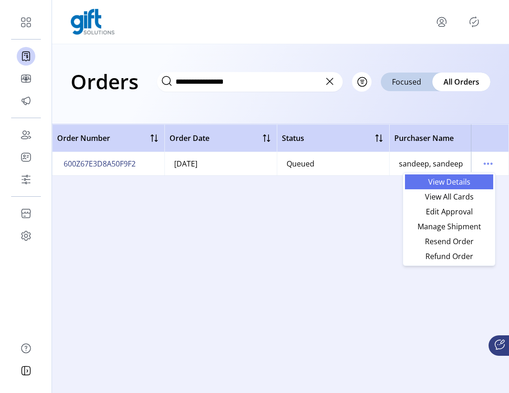
click at [471, 182] on span "View Details" at bounding box center [449, 181] width 77 height 7
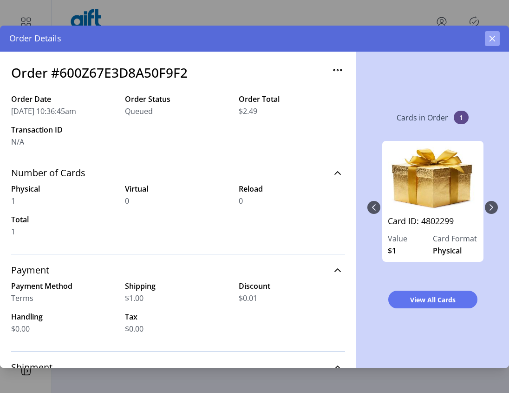
click at [497, 37] on button "button" at bounding box center [492, 38] width 15 height 15
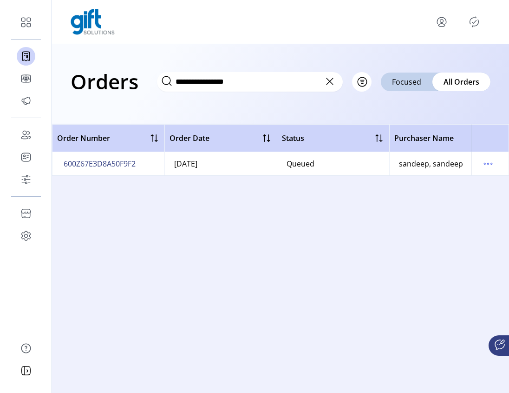
click at [329, 80] on icon at bounding box center [330, 81] width 15 height 15
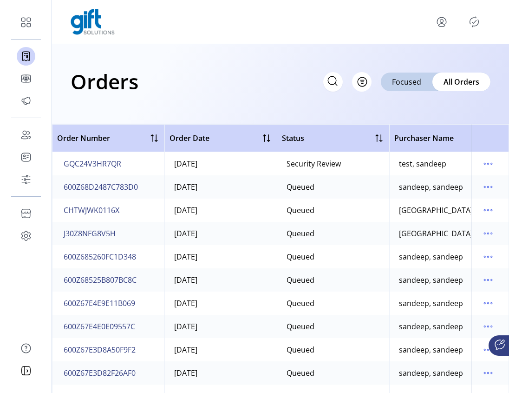
click at [491, 187] on td at bounding box center [490, 186] width 38 height 23
click at [483, 185] on icon "menu" at bounding box center [488, 186] width 15 height 15
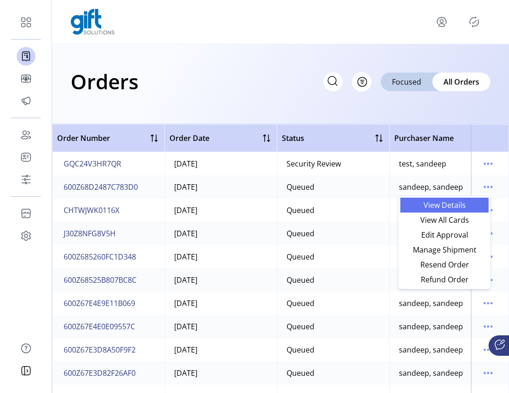
click at [459, 205] on span "View Details" at bounding box center [444, 204] width 77 height 7
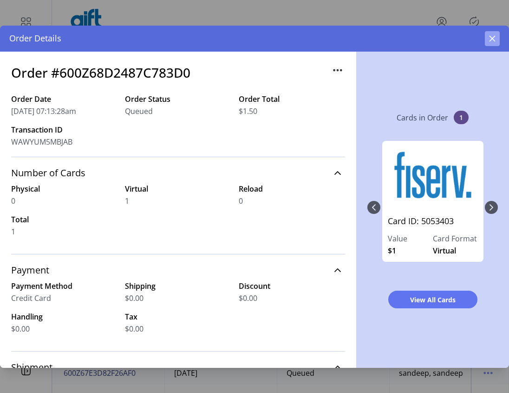
click at [492, 40] on icon "button" at bounding box center [492, 38] width 7 height 7
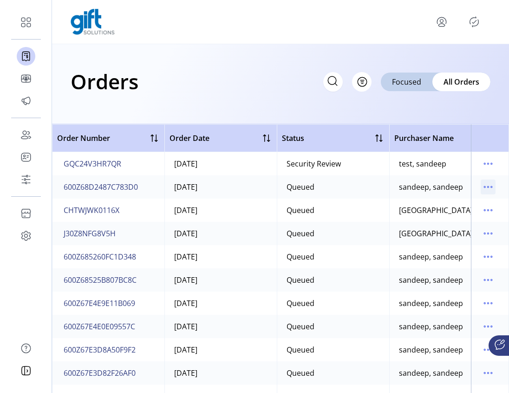
click at [481, 188] on icon "menu" at bounding box center [488, 186] width 15 height 15
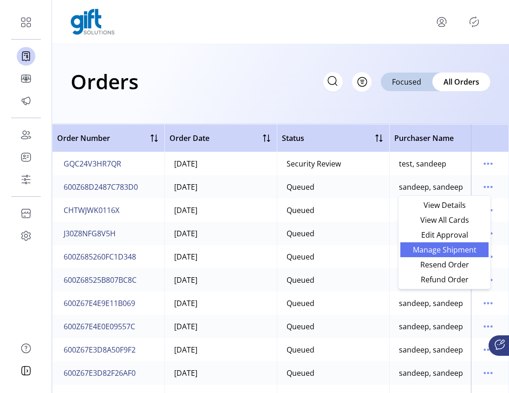
click at [475, 252] on span "Manage Shipment" at bounding box center [444, 249] width 77 height 7
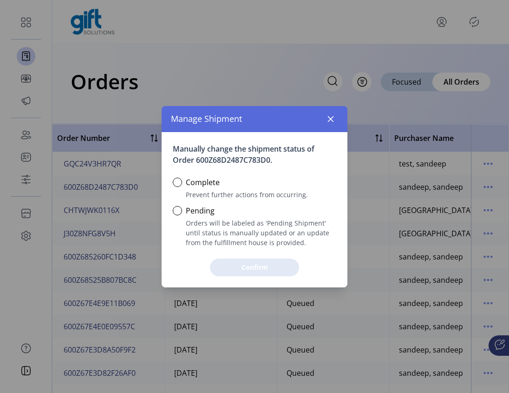
scroll to position [6, 3]
drag, startPoint x: 181, startPoint y: 183, endPoint x: 186, endPoint y: 189, distance: 8.2
click at [181, 183] on div at bounding box center [177, 182] width 9 height 9
click at [179, 210] on div at bounding box center [177, 210] width 9 height 9
drag, startPoint x: 333, startPoint y: 118, endPoint x: 341, endPoint y: 126, distance: 11.5
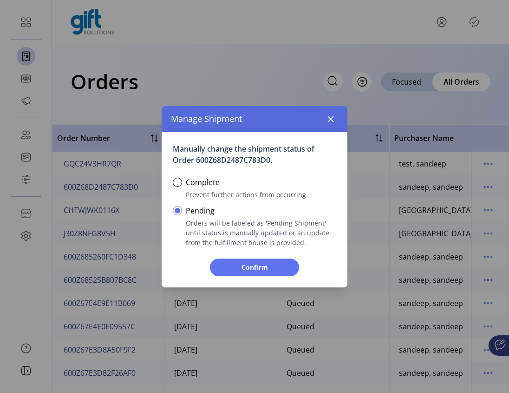
click at [332, 118] on icon "button" at bounding box center [330, 118] width 7 height 7
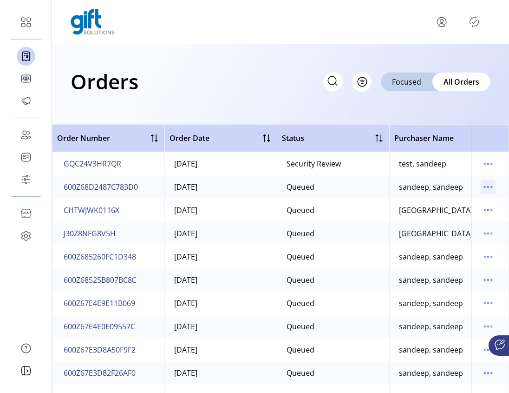
click at [482, 188] on icon "menu" at bounding box center [488, 186] width 15 height 15
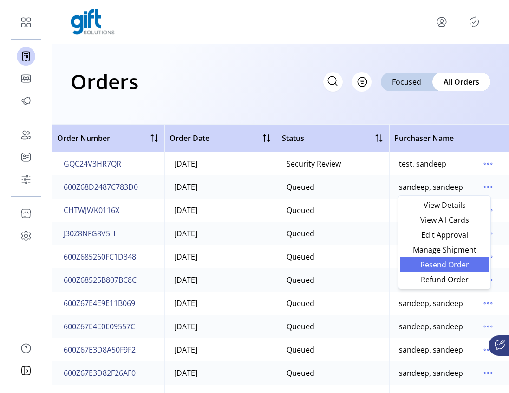
click at [468, 266] on span "Resend Order" at bounding box center [444, 264] width 77 height 7
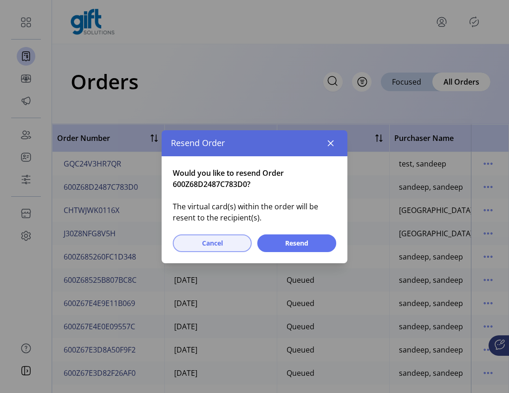
click at [214, 245] on span "Cancel" at bounding box center [212, 243] width 55 height 10
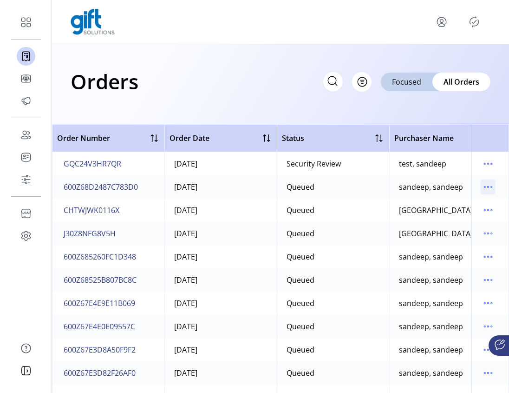
click at [485, 189] on icon "menu" at bounding box center [488, 186] width 15 height 15
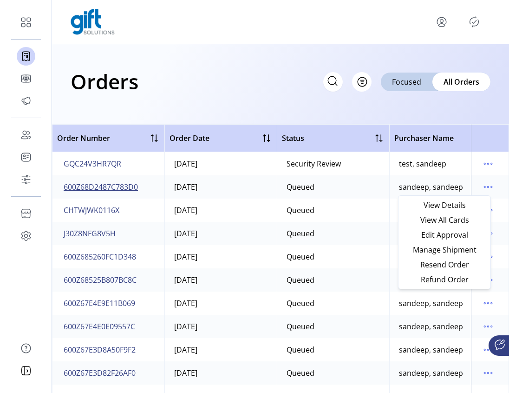
click at [121, 189] on span "600Z68D2487C783D0" at bounding box center [101, 186] width 74 height 11
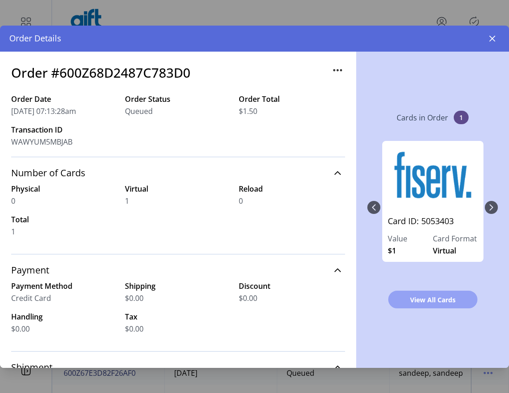
click at [443, 304] on button "View All Cards" at bounding box center [433, 300] width 89 height 18
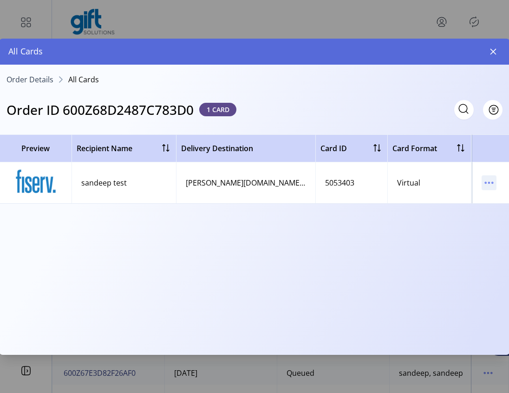
click at [493, 182] on icon "menu" at bounding box center [492, 182] width 1 height 1
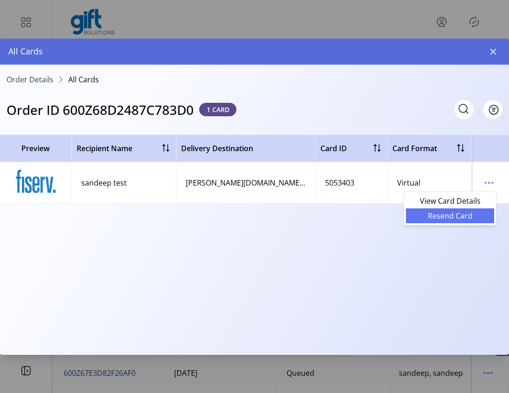
click at [464, 213] on span "Resend Card" at bounding box center [450, 215] width 77 height 7
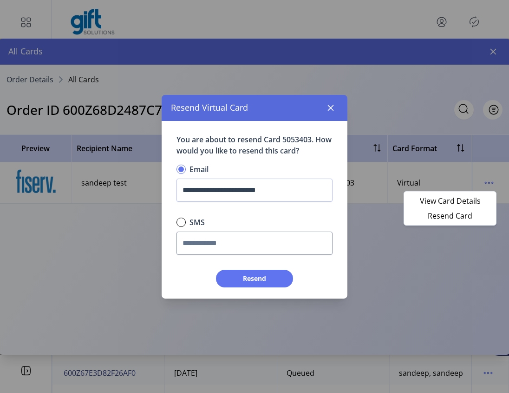
scroll to position [6, 3]
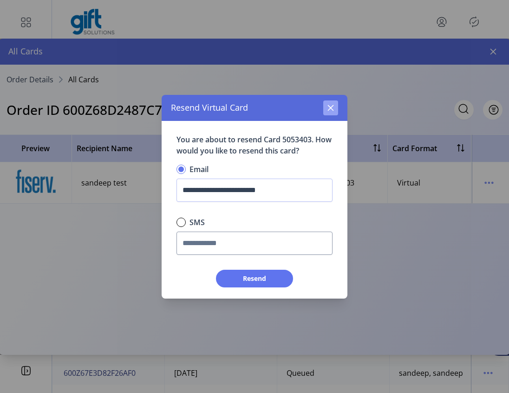
click at [336, 110] on button "button" at bounding box center [331, 107] width 15 height 15
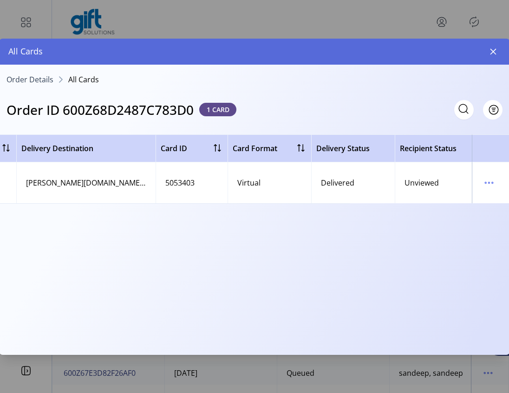
scroll to position [0, 0]
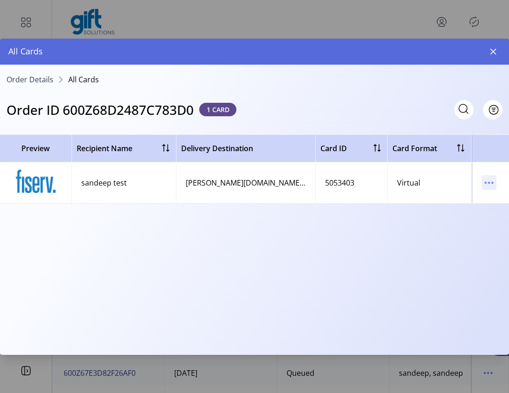
click at [495, 183] on icon "menu" at bounding box center [489, 182] width 15 height 15
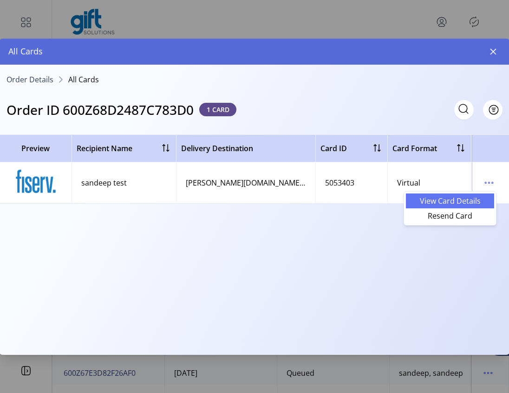
click at [465, 205] on span "View Card Details" at bounding box center [450, 200] width 77 height 7
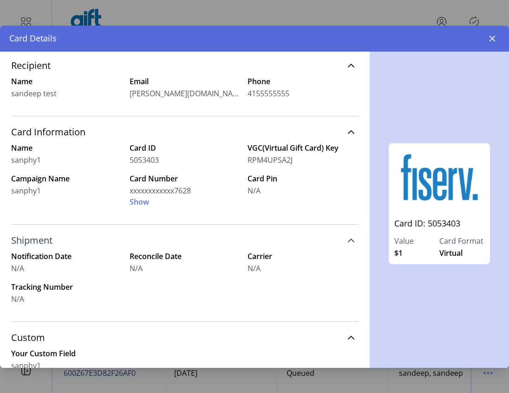
scroll to position [178, 0]
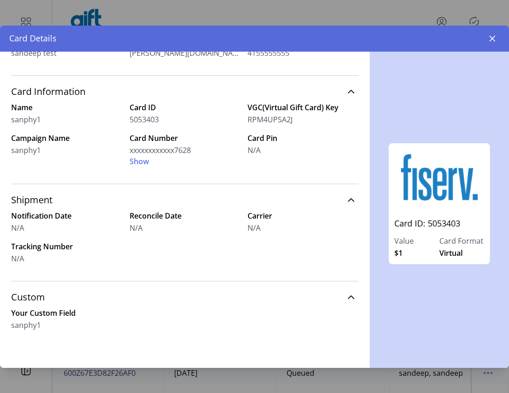
drag, startPoint x: 490, startPoint y: 39, endPoint x: 475, endPoint y: 43, distance: 16.5
click at [490, 38] on icon "button" at bounding box center [492, 38] width 7 height 7
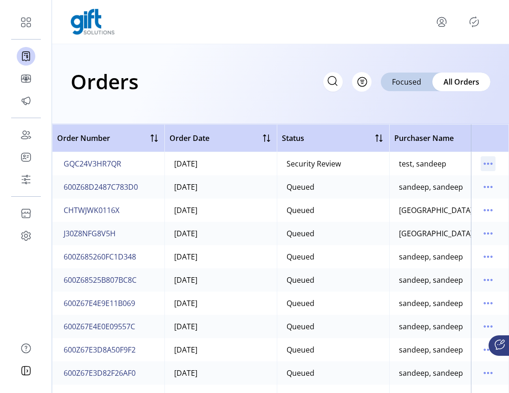
click at [489, 163] on icon "menu" at bounding box center [488, 163] width 15 height 15
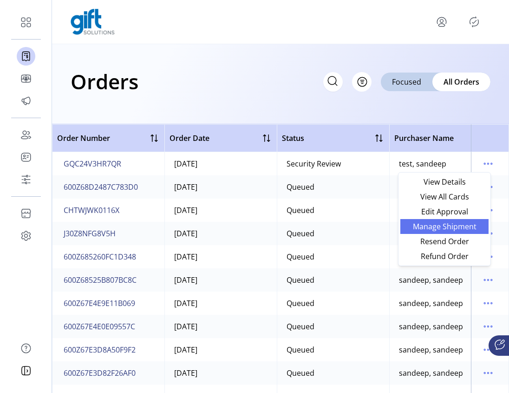
click at [454, 227] on span "Manage Shipment" at bounding box center [444, 226] width 77 height 7
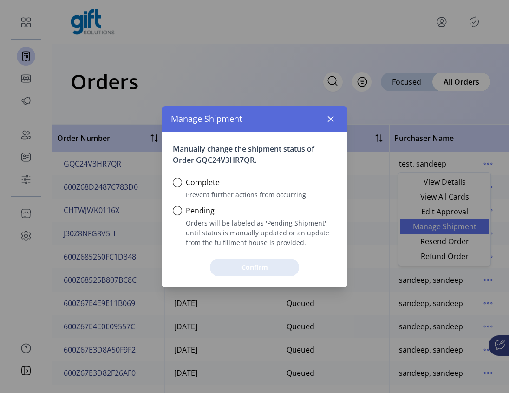
scroll to position [6, 3]
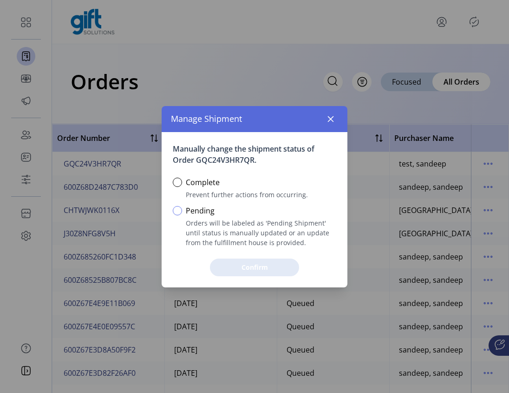
click at [179, 211] on div at bounding box center [177, 210] width 9 height 9
click at [179, 185] on div at bounding box center [177, 182] width 9 height 9
click at [332, 118] on button "button" at bounding box center [331, 119] width 15 height 15
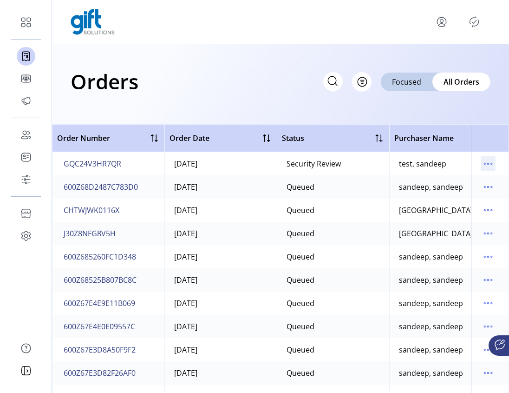
click at [481, 164] on icon "menu" at bounding box center [488, 163] width 15 height 15
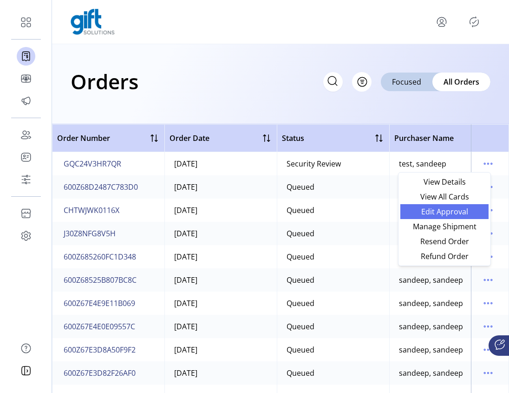
click at [458, 218] on link "Edit Approval" at bounding box center [445, 211] width 88 height 15
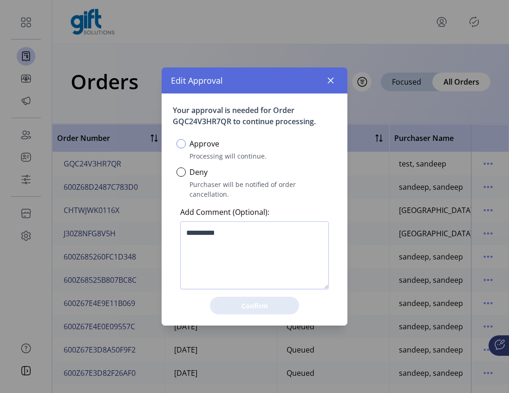
click at [180, 148] on div at bounding box center [181, 143] width 9 height 9
click at [334, 84] on icon "button" at bounding box center [330, 80] width 7 height 7
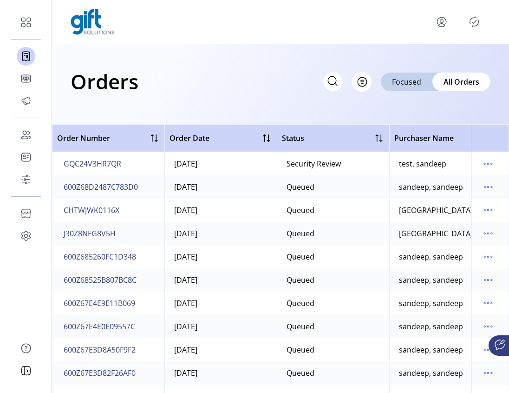
drag, startPoint x: 480, startPoint y: 165, endPoint x: 509, endPoint y: 188, distance: 37.0
click at [481, 165] on icon "menu" at bounding box center [488, 163] width 15 height 15
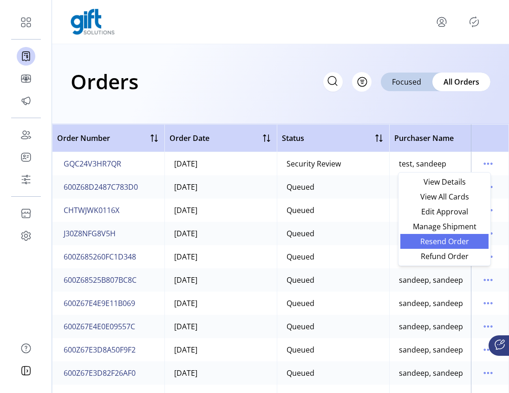
click at [456, 242] on span "Resend Order" at bounding box center [444, 241] width 77 height 7
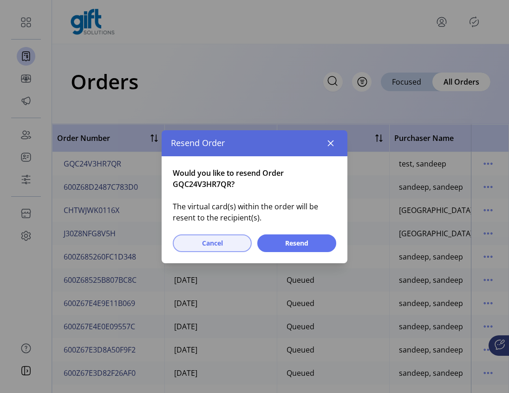
click at [204, 244] on span "Cancel" at bounding box center [212, 243] width 55 height 10
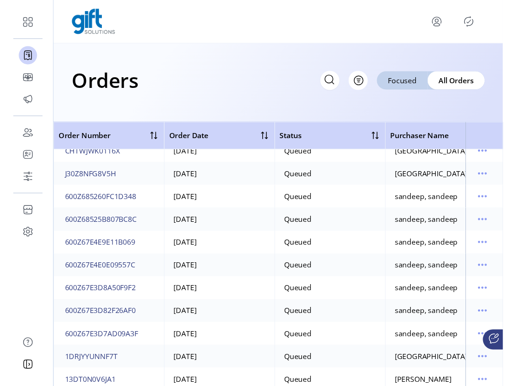
scroll to position [92, 0]
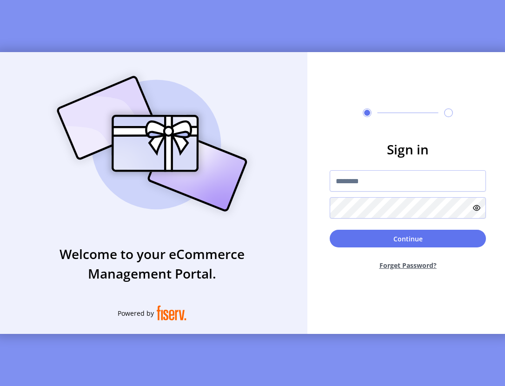
scroll to position [2, 0]
click at [383, 180] on input "text" at bounding box center [408, 180] width 156 height 21
type input "**********"
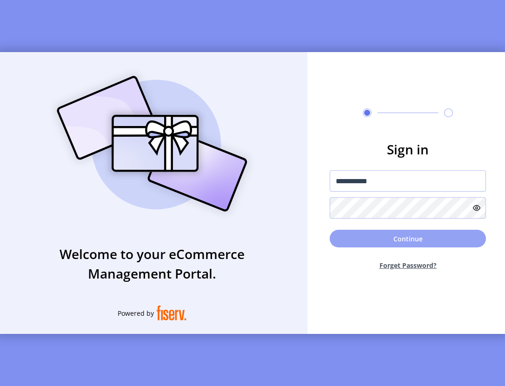
click at [399, 237] on button "Continue" at bounding box center [408, 239] width 156 height 18
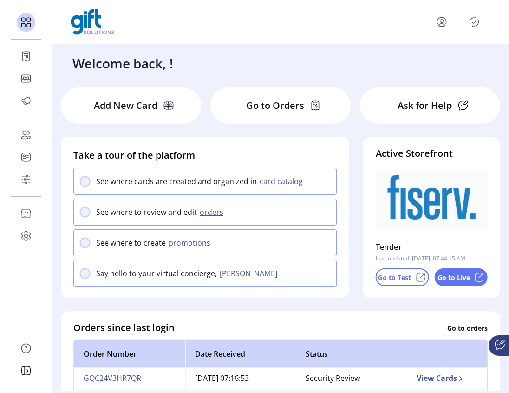
click at [480, 23] on icon "Publisher Panel" at bounding box center [474, 21] width 15 height 15
